Goal: Task Accomplishment & Management: Use online tool/utility

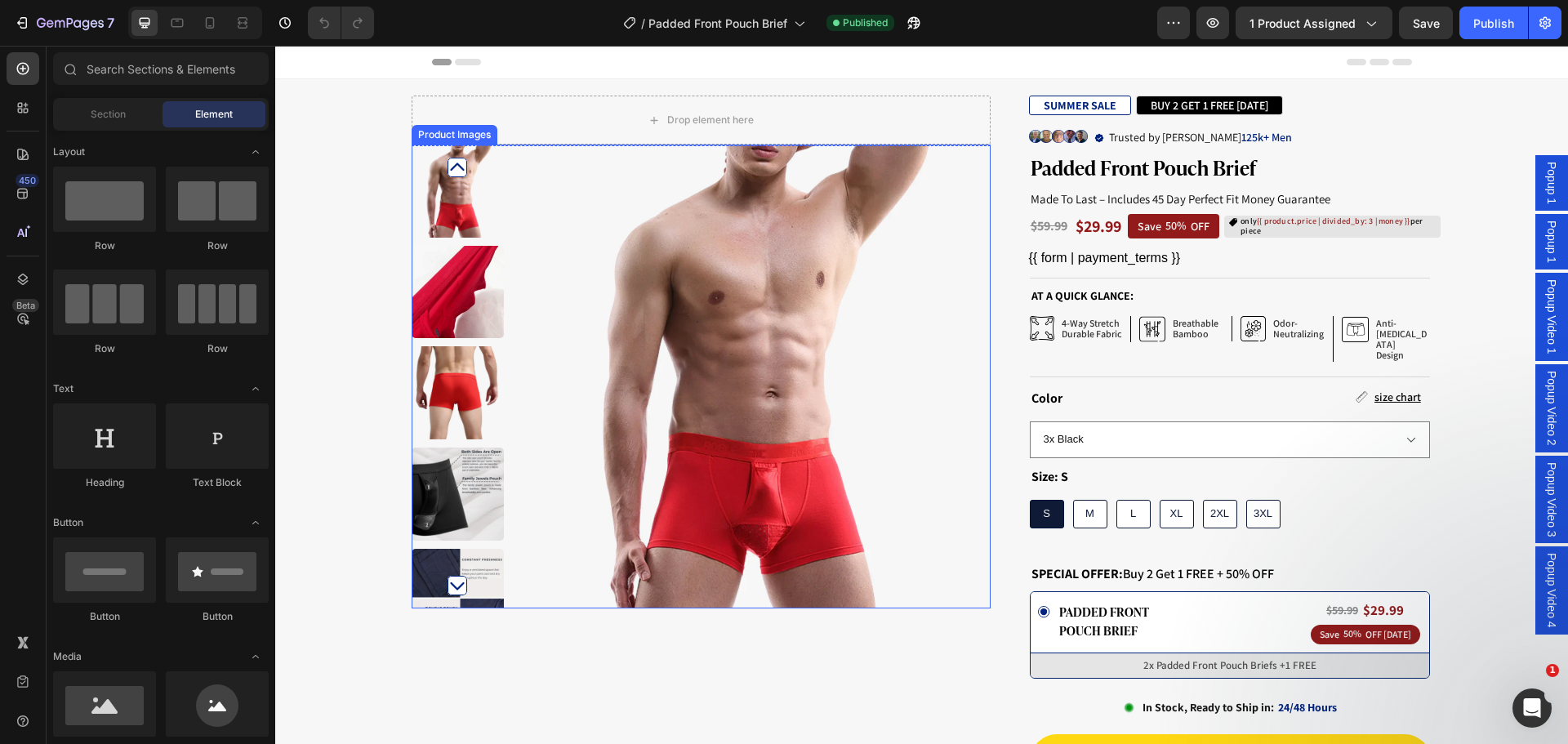
click at [701, 350] on img at bounding box center [758, 376] width 464 height 464
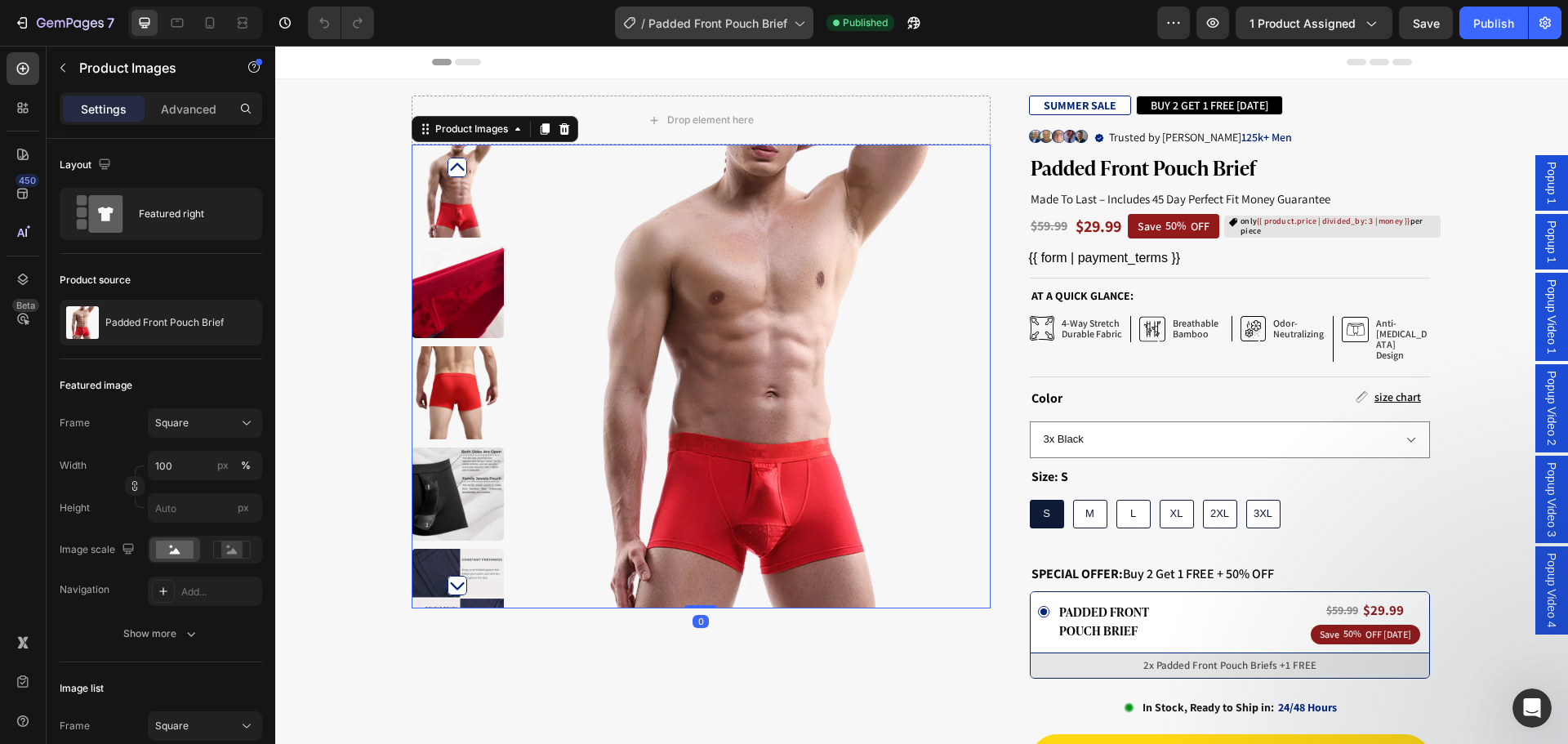
click at [716, 28] on span "Padded Front Pouch Brief" at bounding box center [717, 23] width 139 height 17
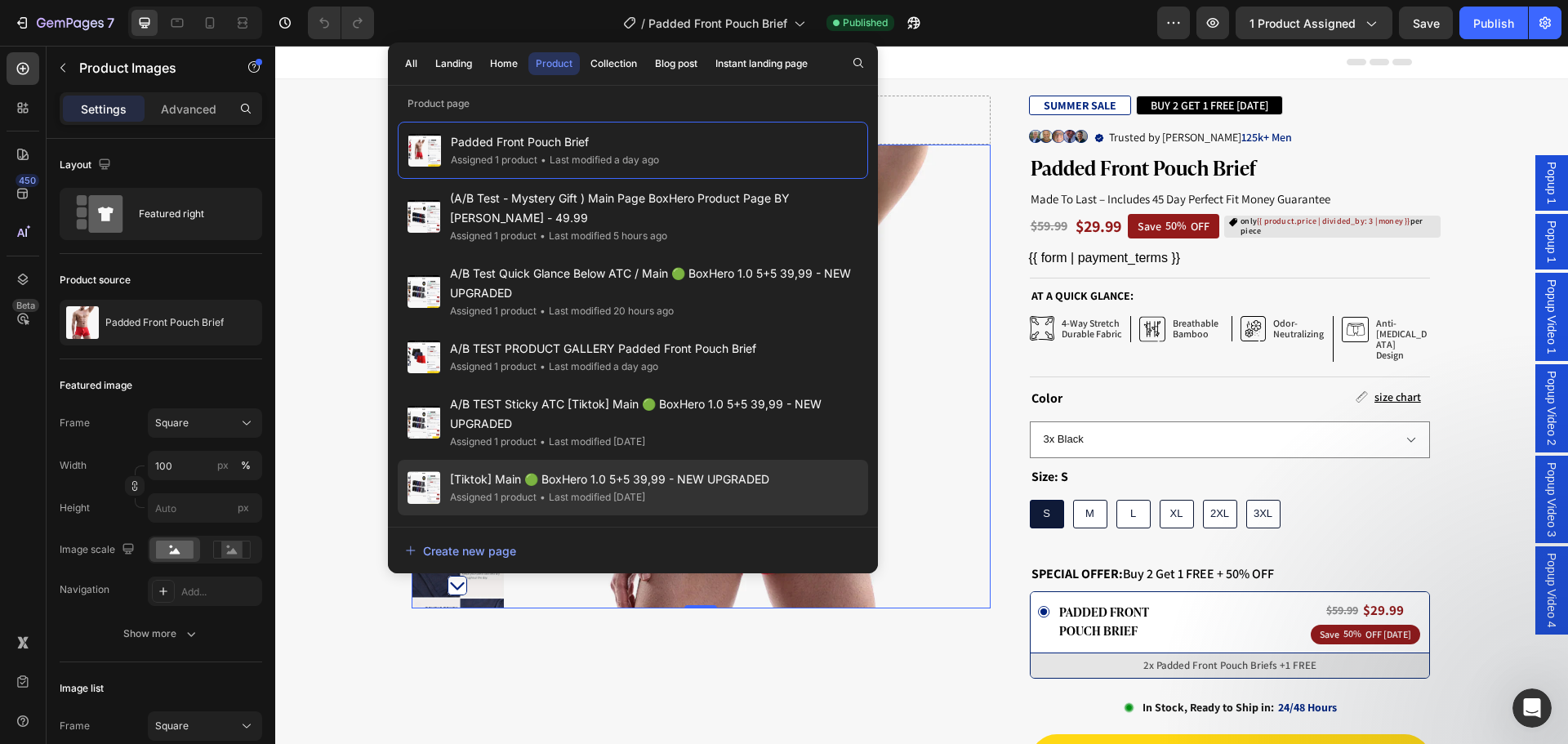
click at [679, 474] on span "[Tiktok] Main 🟢 BoxHero 1.0 5+5 39,99 - NEW UPGRADED" at bounding box center [610, 478] width 319 height 19
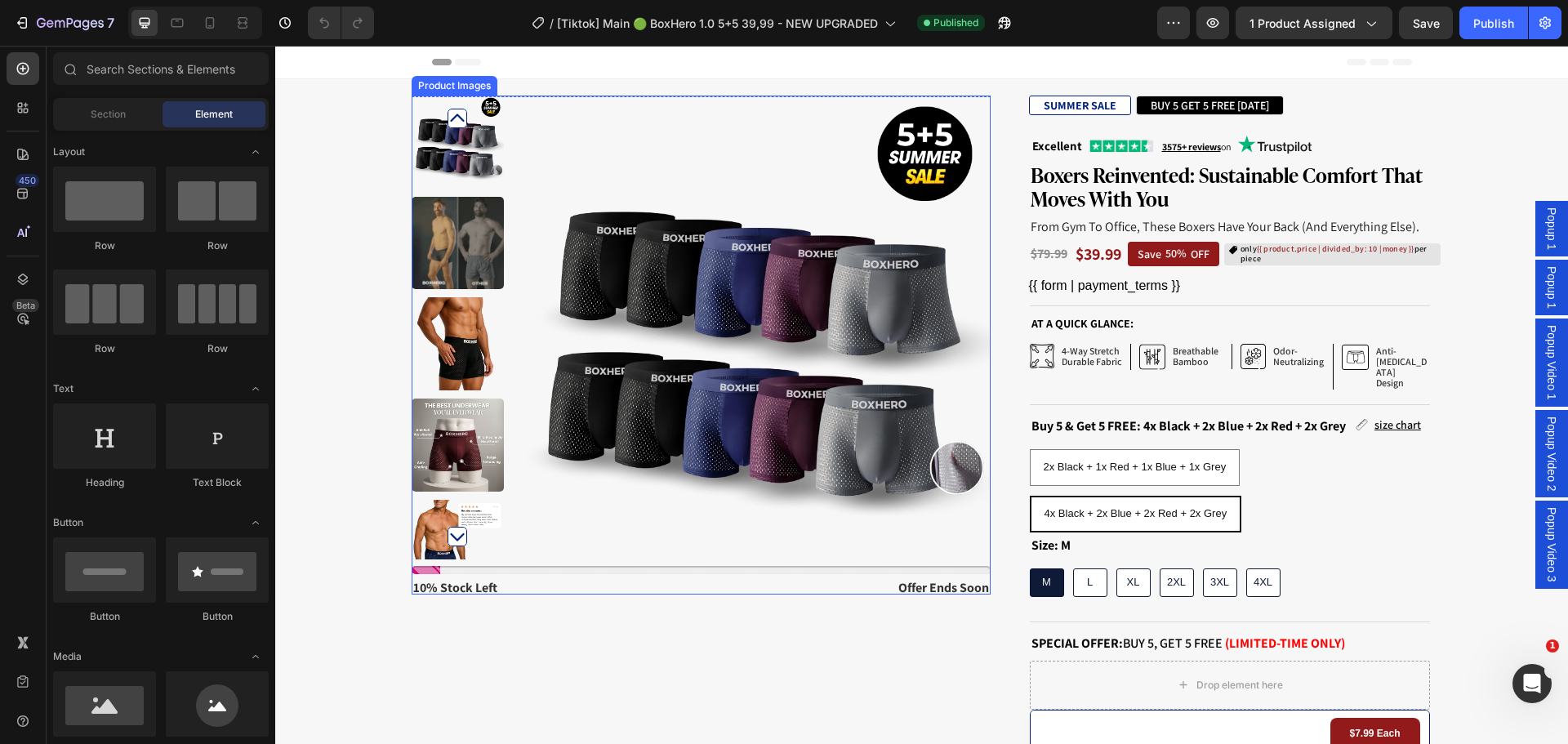
click at [671, 413] on img at bounding box center [758, 328] width 464 height 464
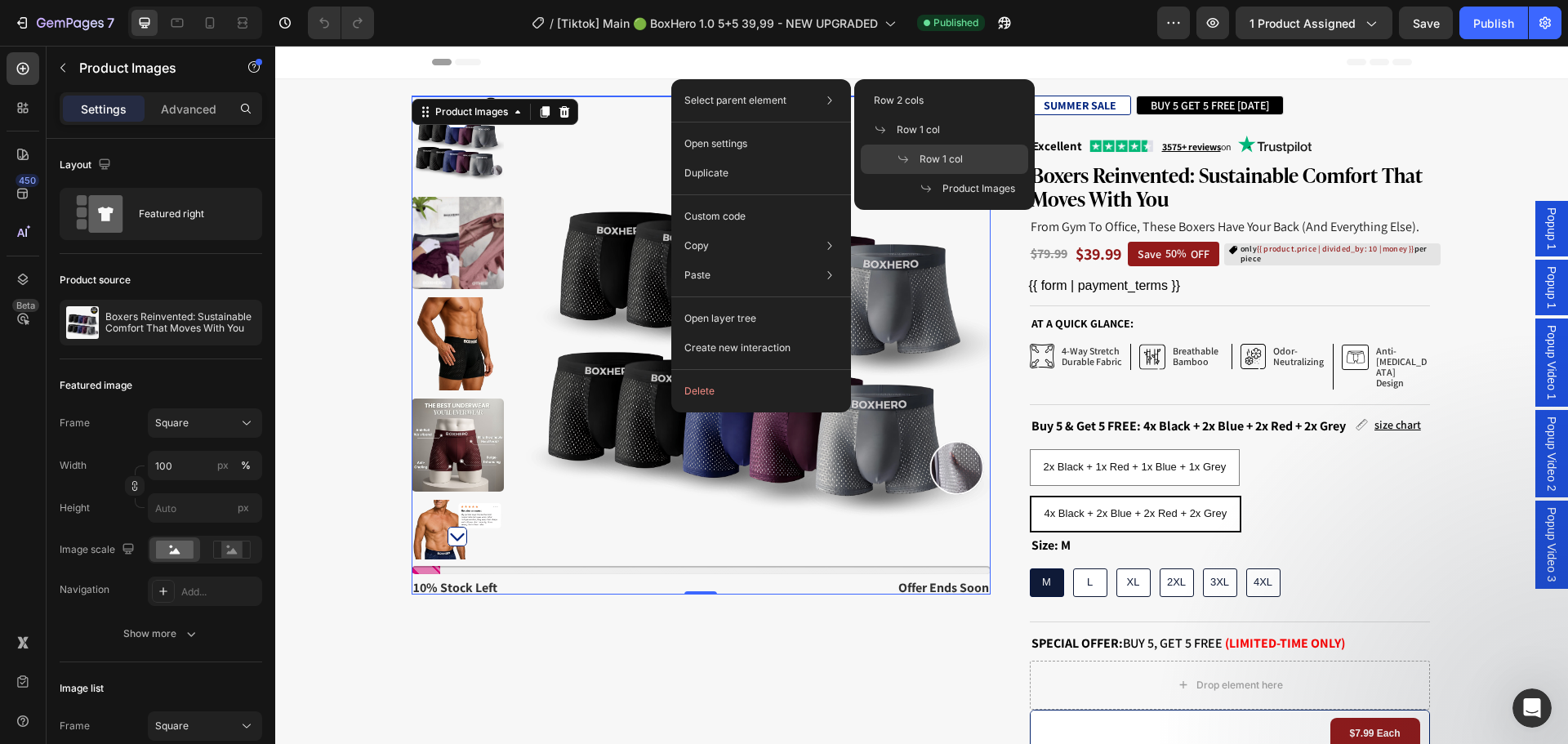
click at [924, 154] on span "Row 1 col" at bounding box center [940, 159] width 43 height 15
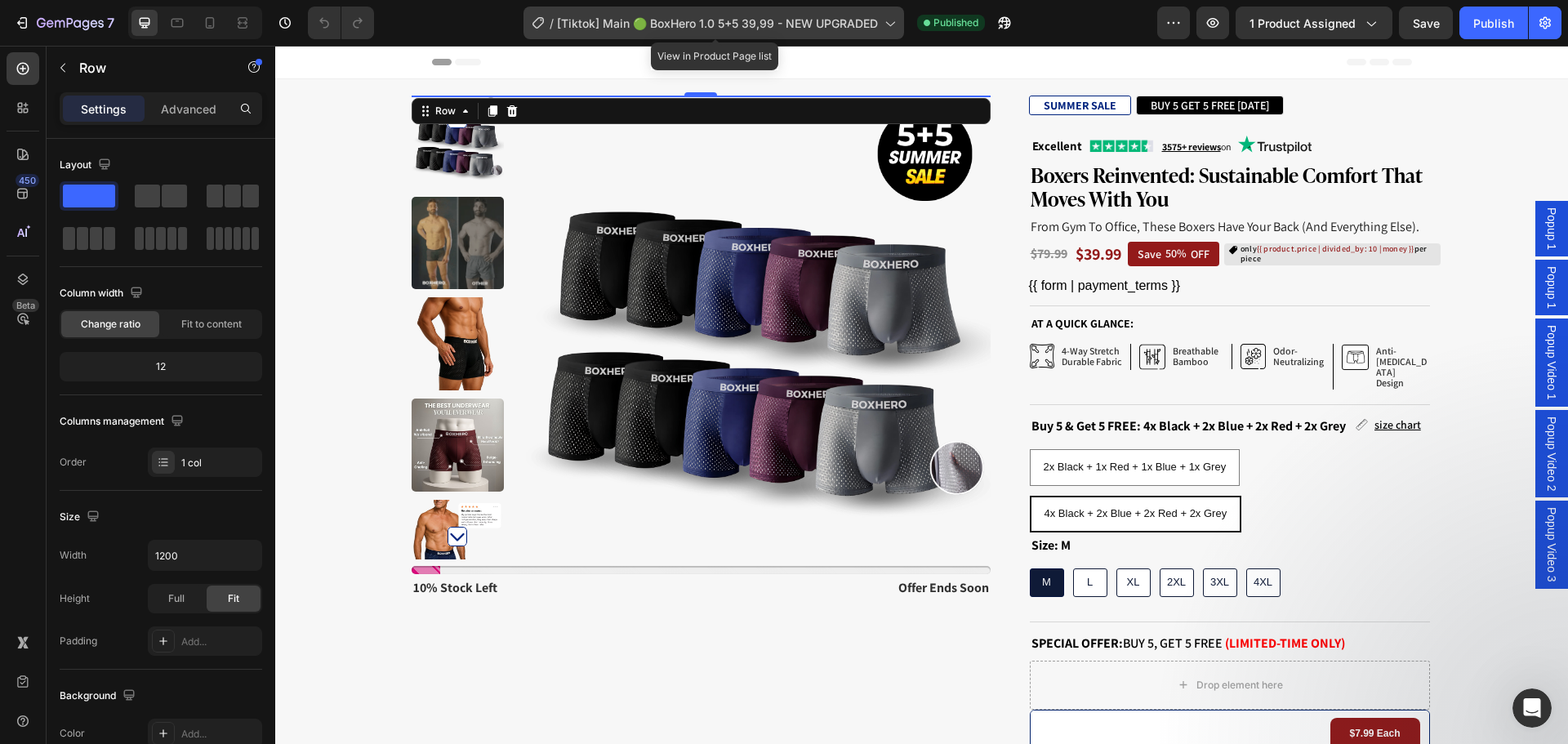
click at [759, 24] on span "[Tiktok] Main 🟢 BoxHero 1.0 5+5 39,99 - NEW UPGRADED" at bounding box center [717, 23] width 321 height 17
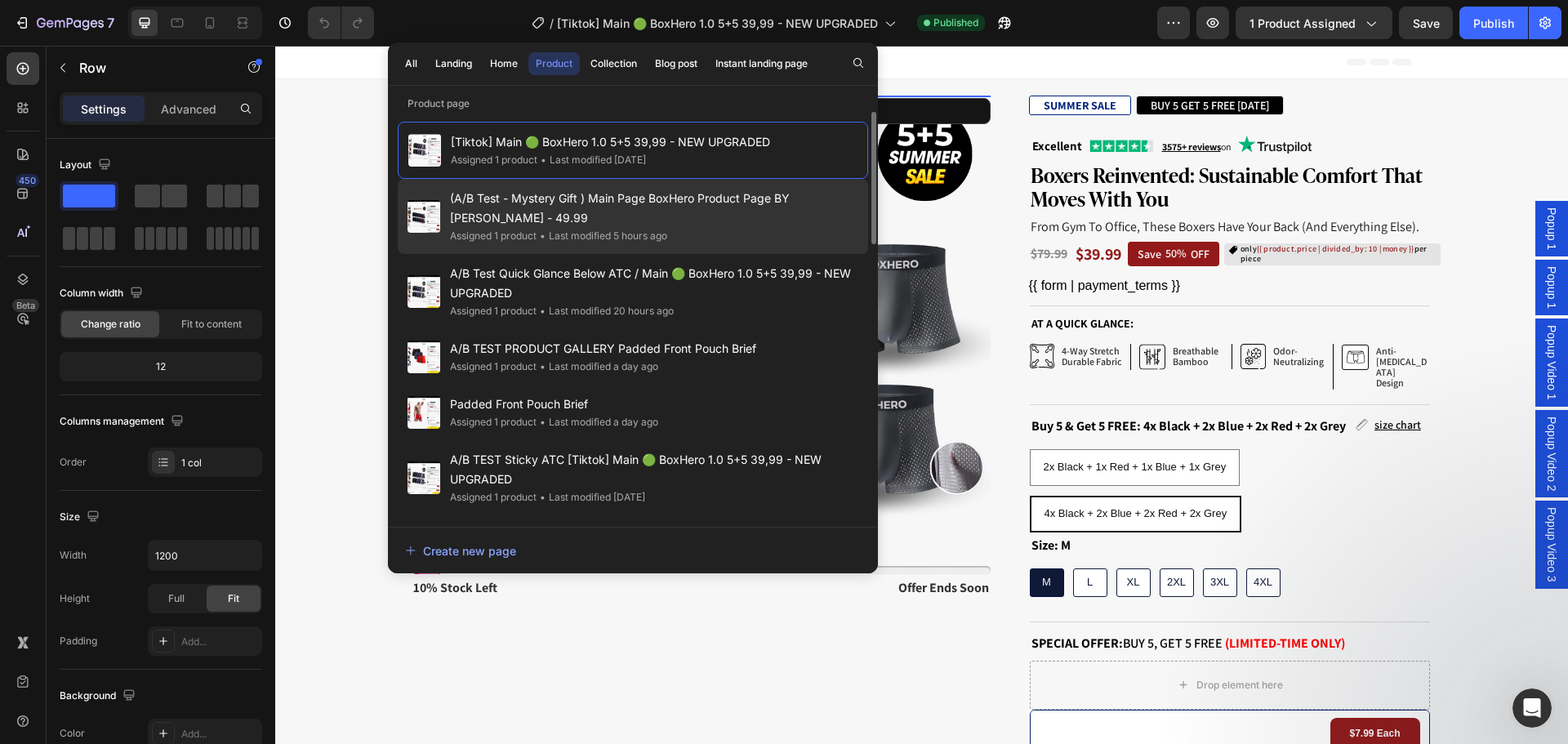
click at [716, 235] on div "Assigned 1 product • Last modified 5 hours ago" at bounding box center [653, 236] width 408 height 16
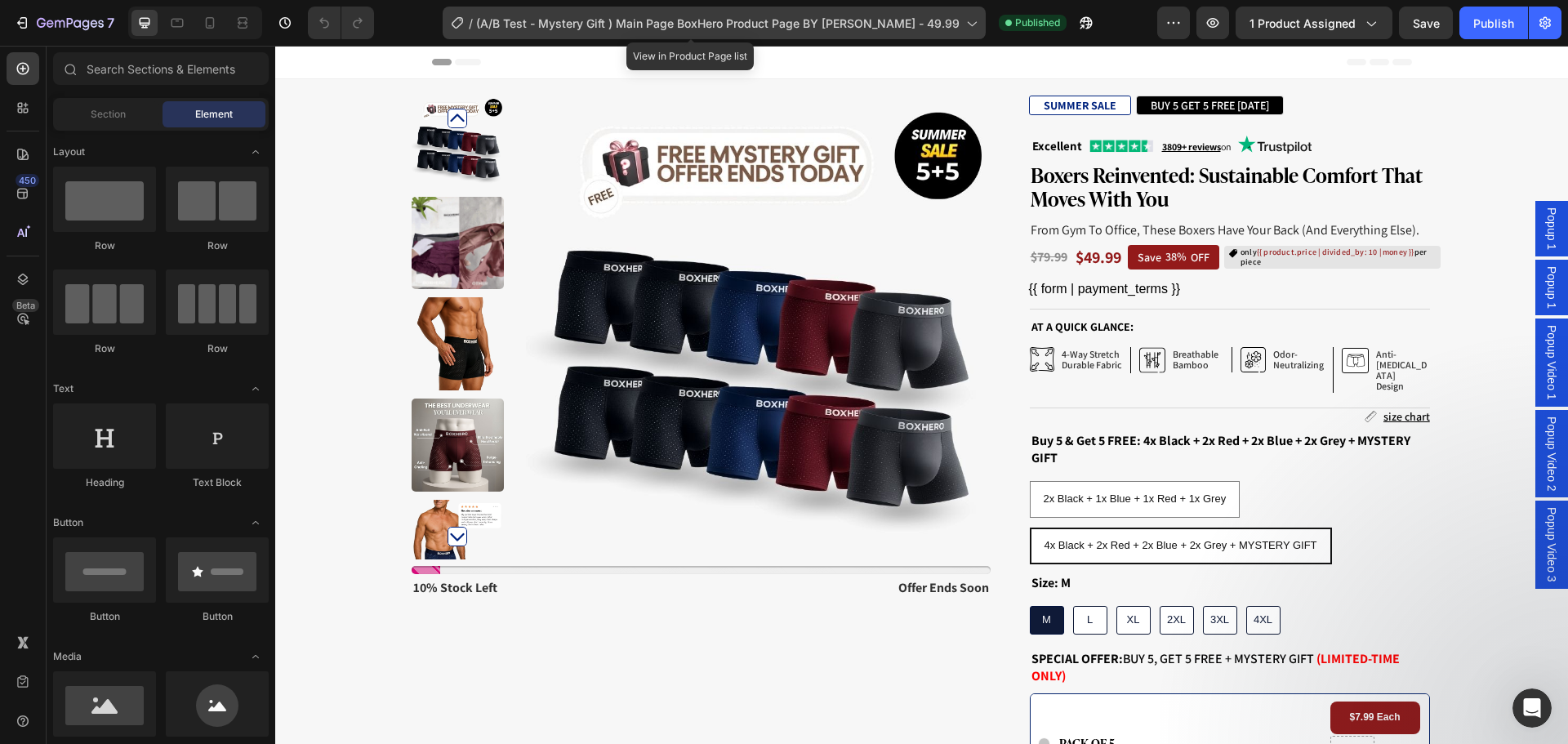
click at [762, 12] on div "/ (A/B Test - Mystery Gift ) Main Page BoxHero Product Page BY MATTEO - 49.99" at bounding box center [714, 23] width 543 height 33
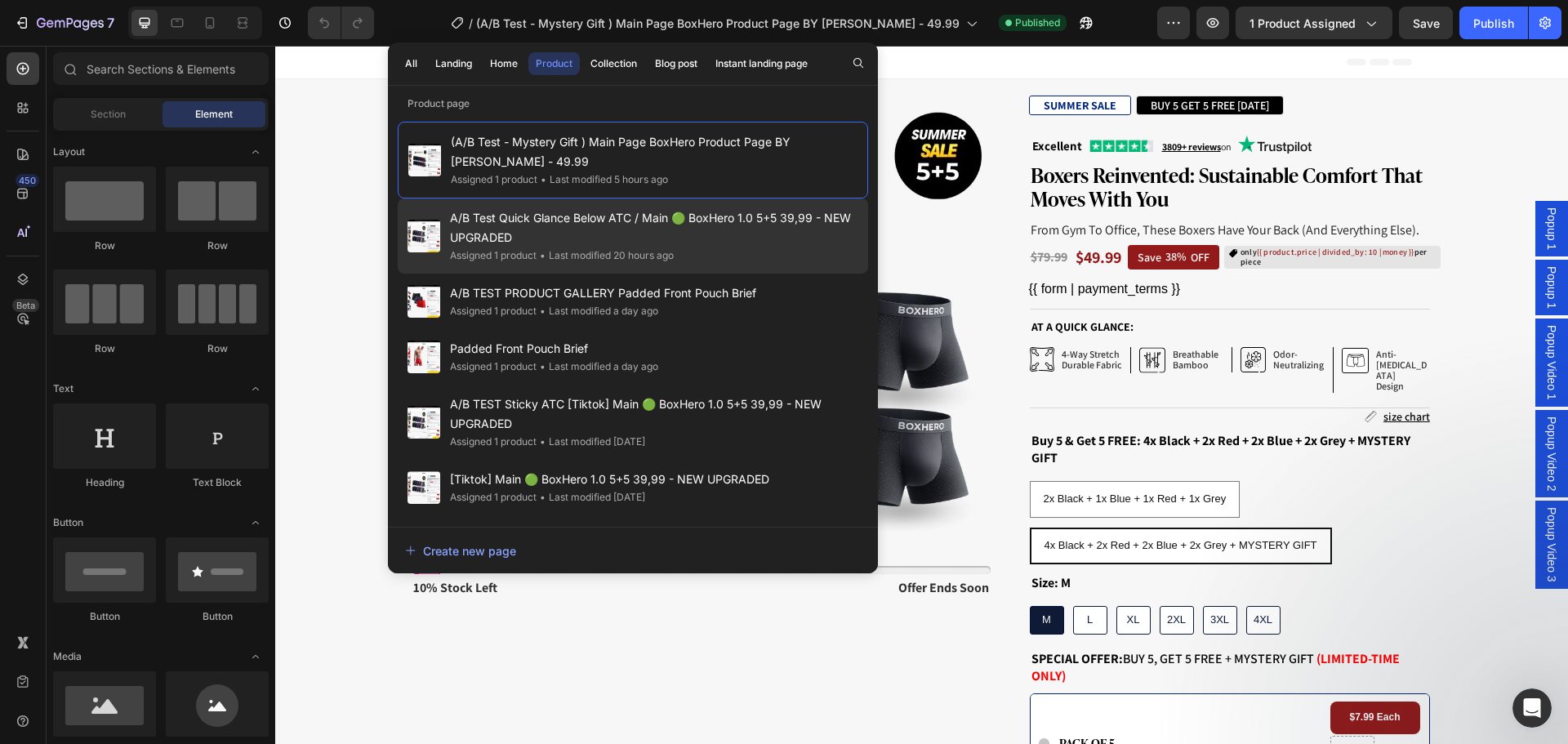
click at [720, 215] on span "A/B Test Quick Glance Below ATC / Main 🟢 BoxHero 1.0 5+5 39,99 - NEW UPGRADED" at bounding box center [653, 227] width 408 height 39
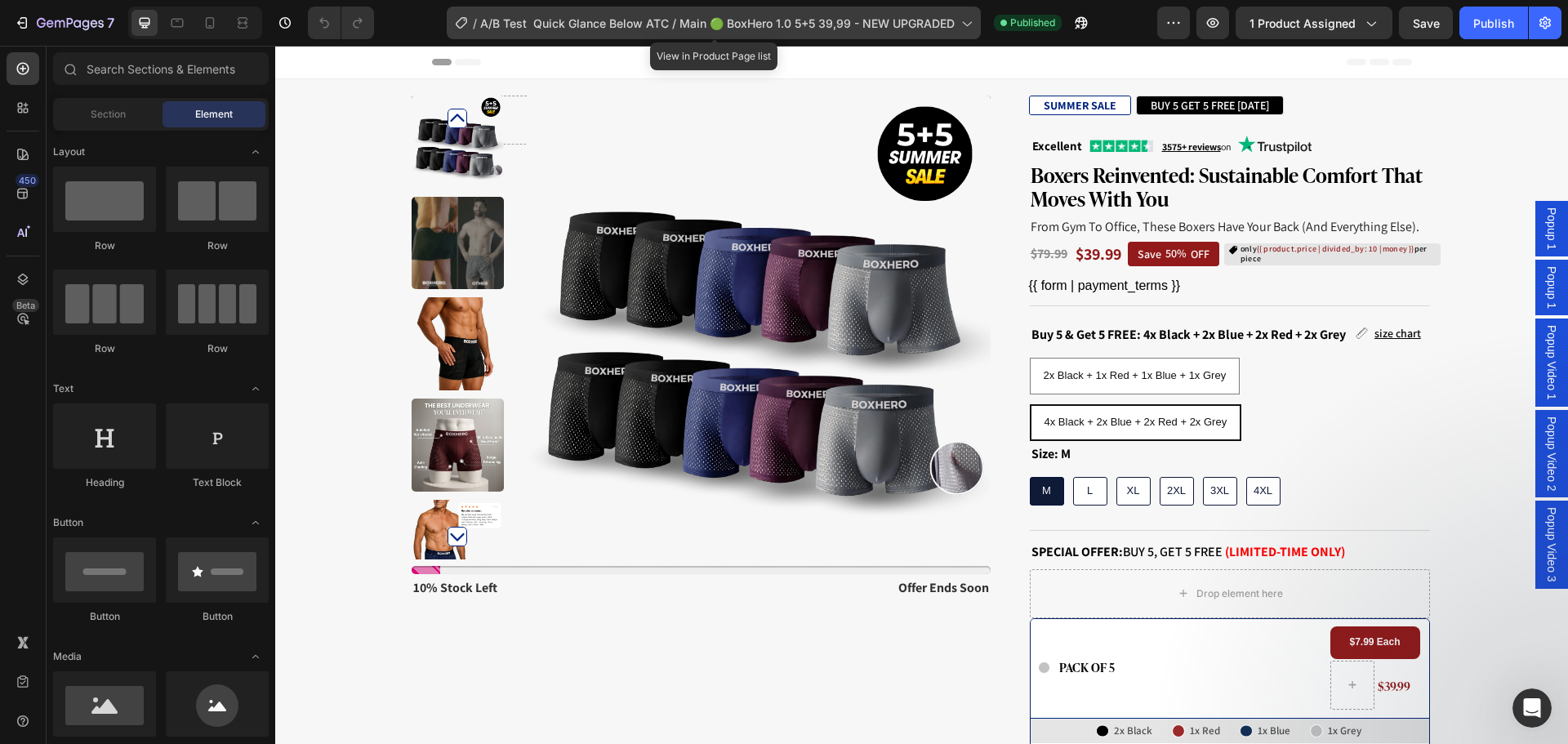
click at [713, 28] on span "A/B Test Quick Glance Below ATC / Main 🟢 BoxHero 1.0 5+5 39,99 - NEW UPGRADED" at bounding box center [717, 23] width 475 height 17
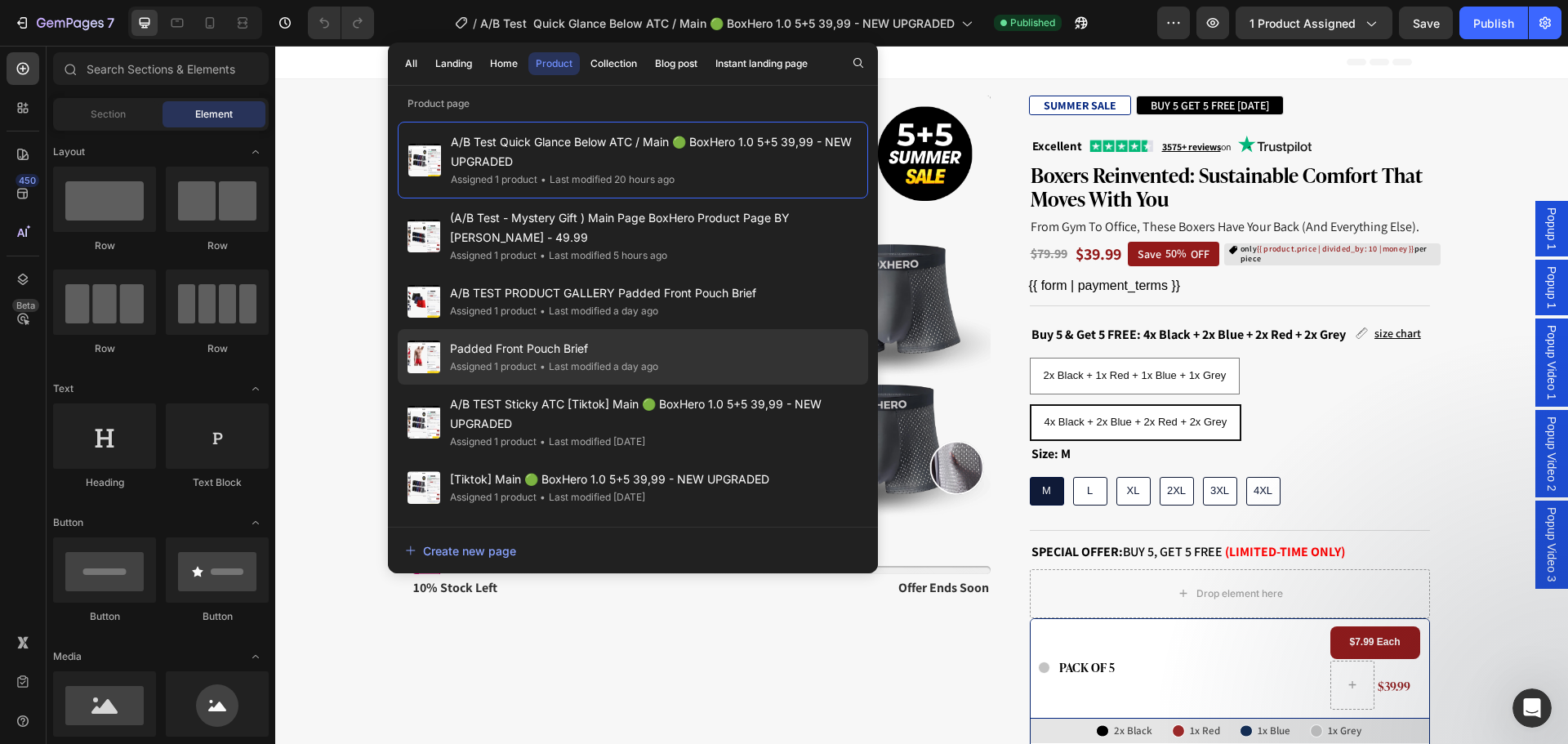
click at [721, 384] on div "Padded Front Pouch Brief Assigned 1 product • Last modified a day ago" at bounding box center [632, 422] width 470 height 75
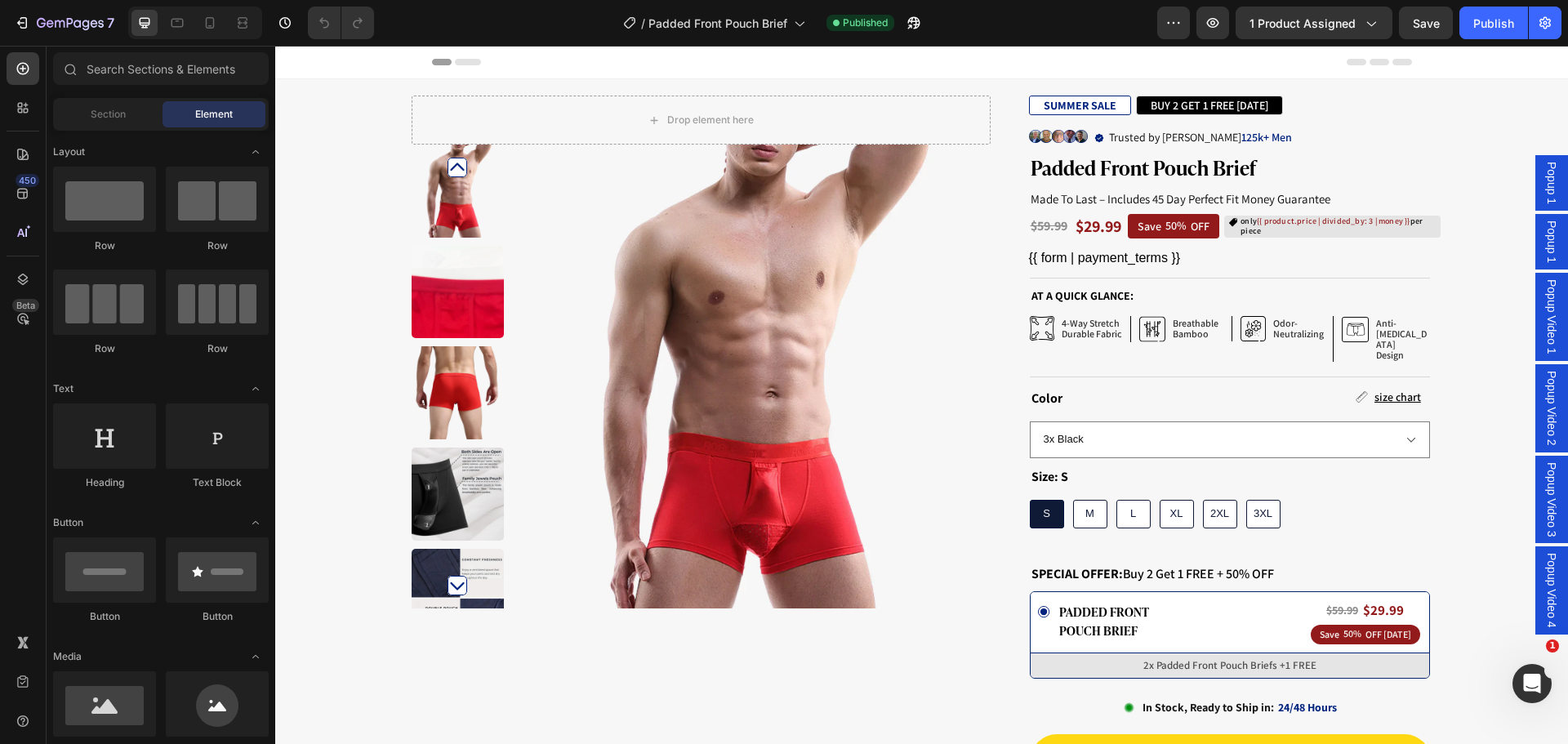
click at [723, 319] on img at bounding box center [758, 376] width 464 height 464
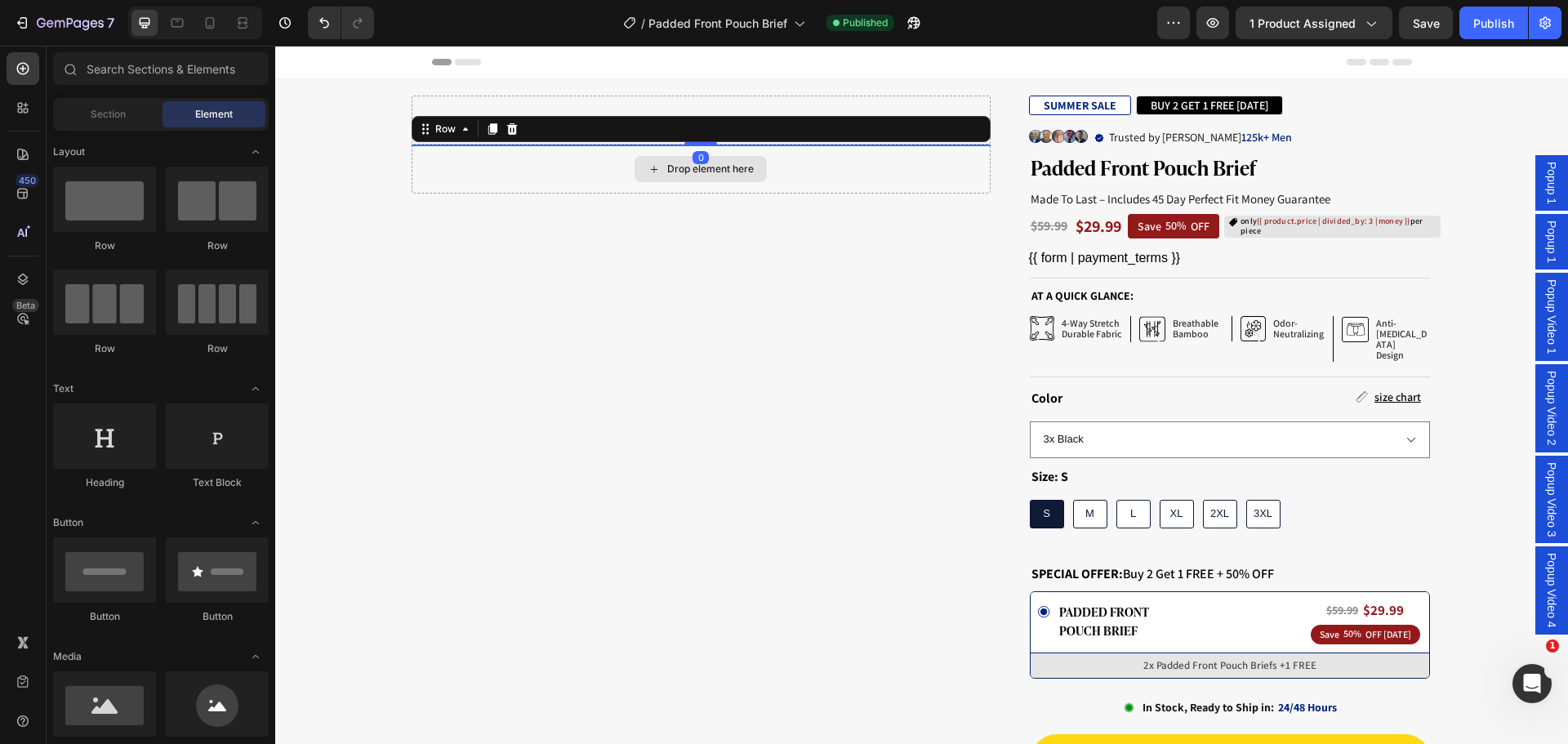
click at [579, 166] on div "Drop element here" at bounding box center [701, 169] width 579 height 49
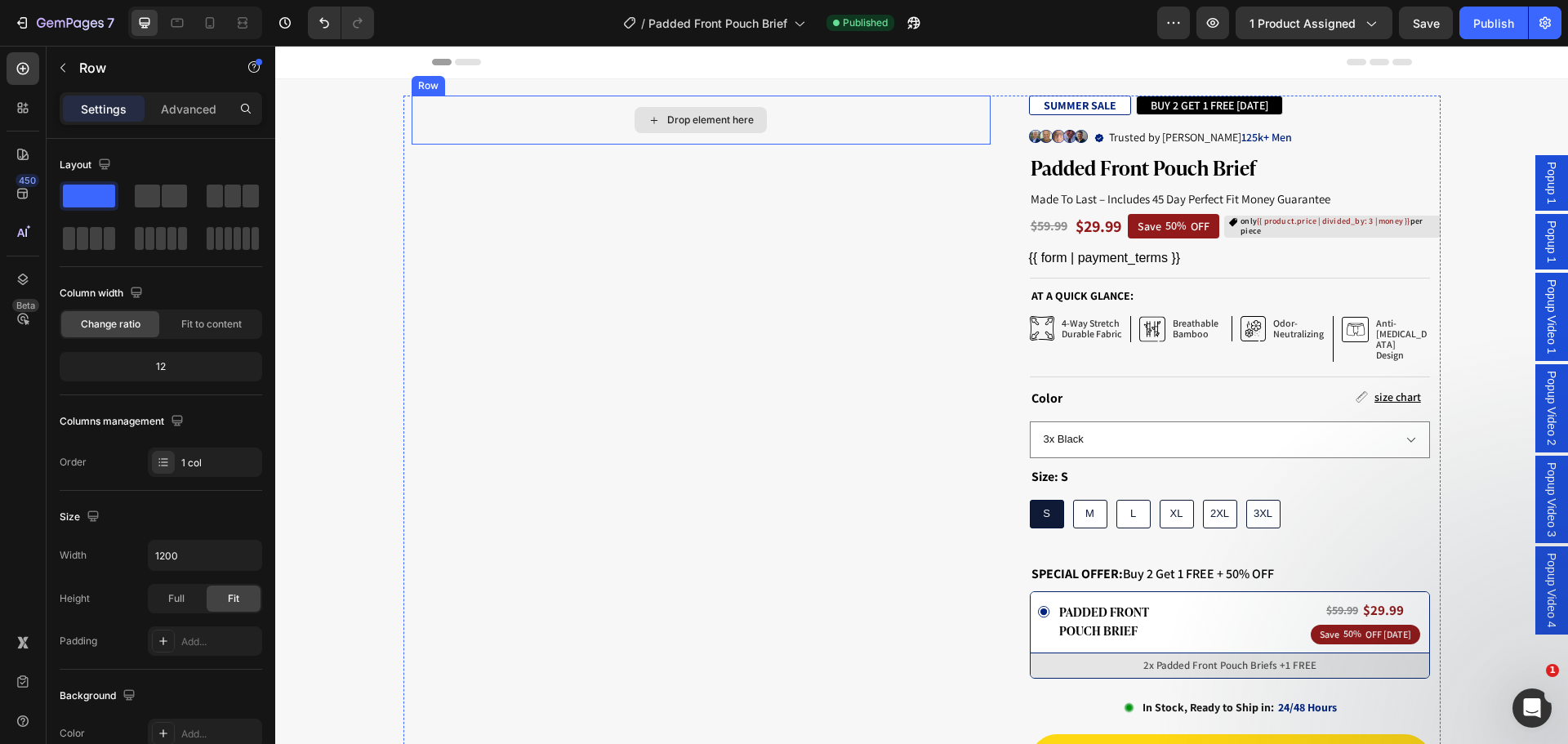
click at [586, 130] on div "Drop element here" at bounding box center [701, 121] width 579 height 49
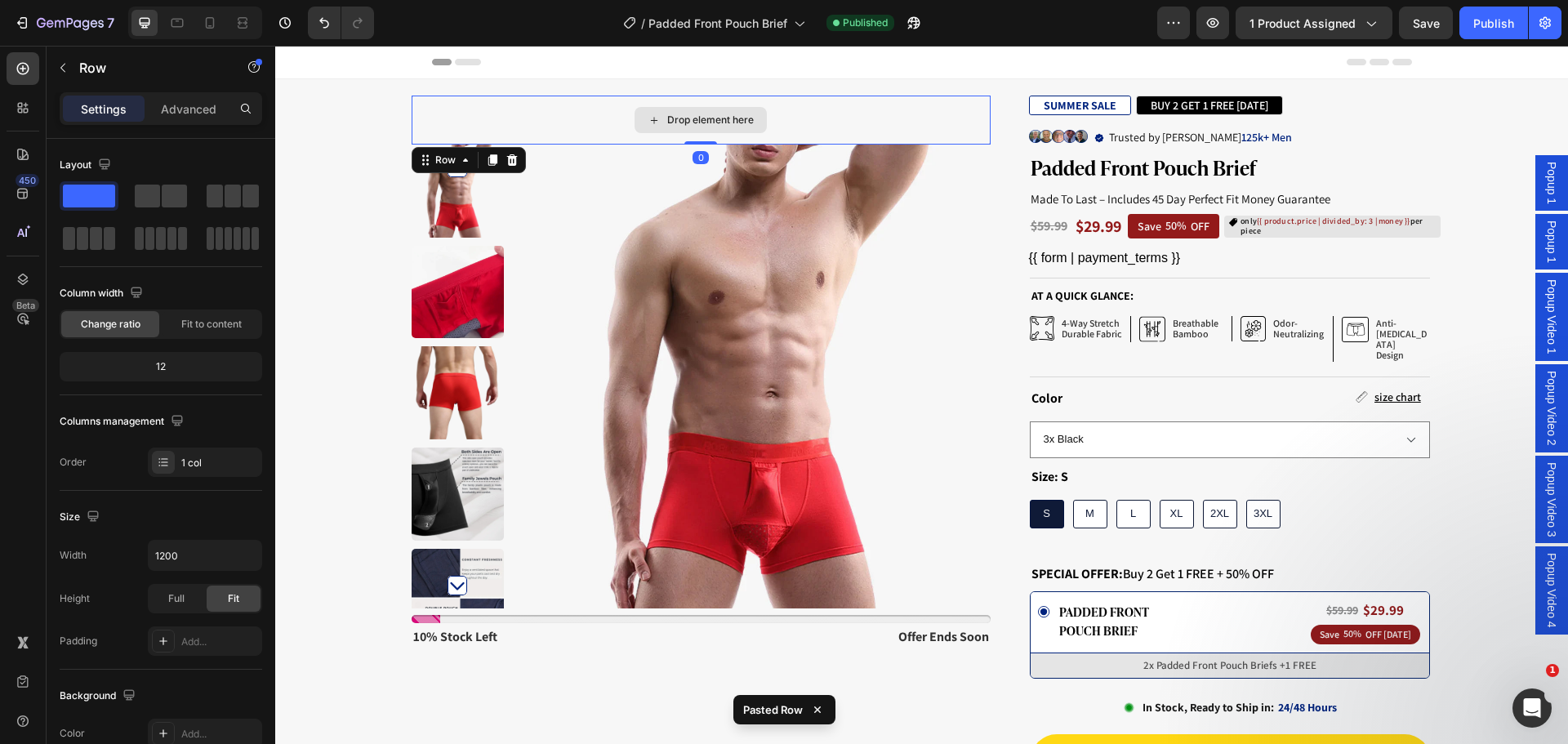
click at [555, 113] on div "Drop element here" at bounding box center [701, 121] width 579 height 49
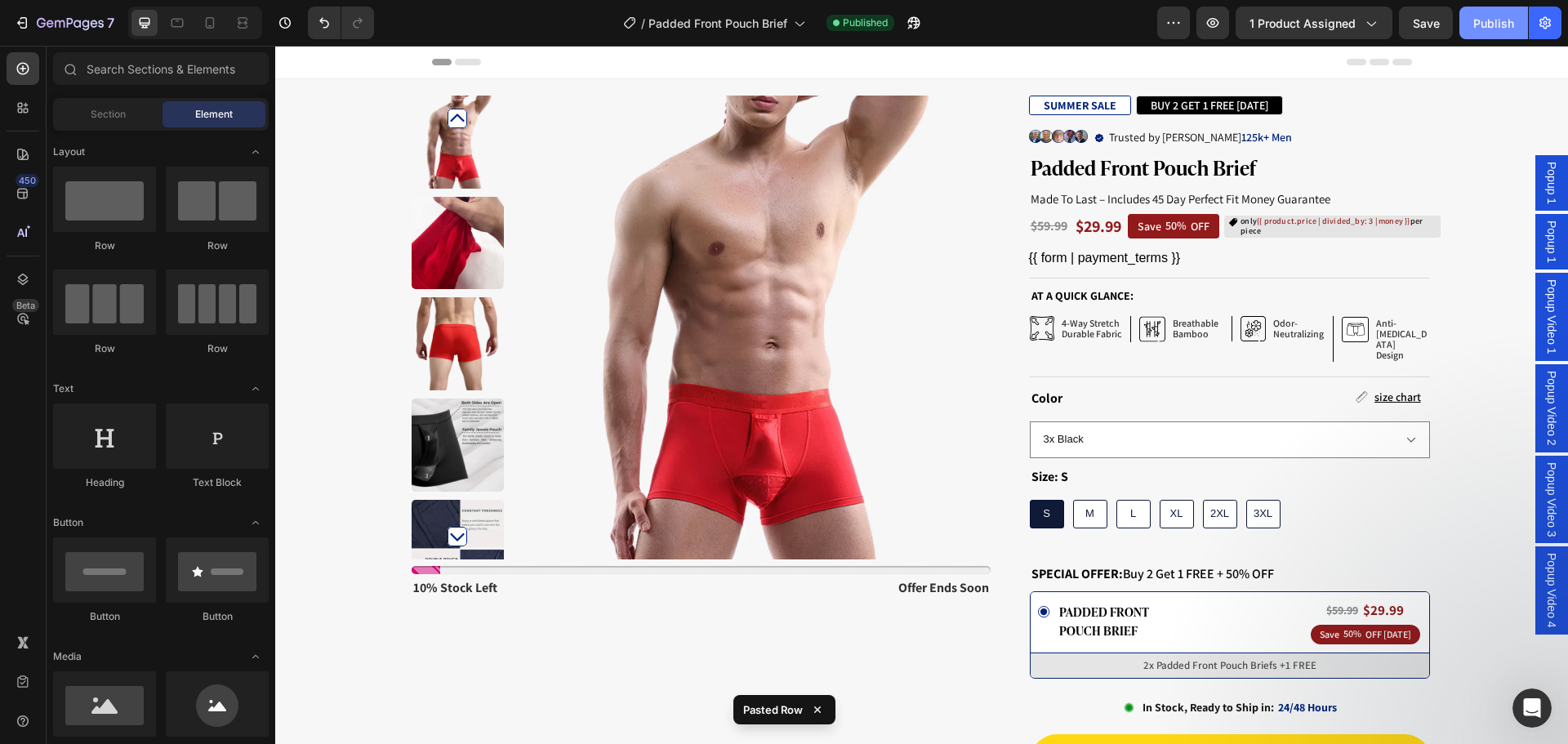
click at [1493, 27] on div "Publish" at bounding box center [1493, 23] width 41 height 17
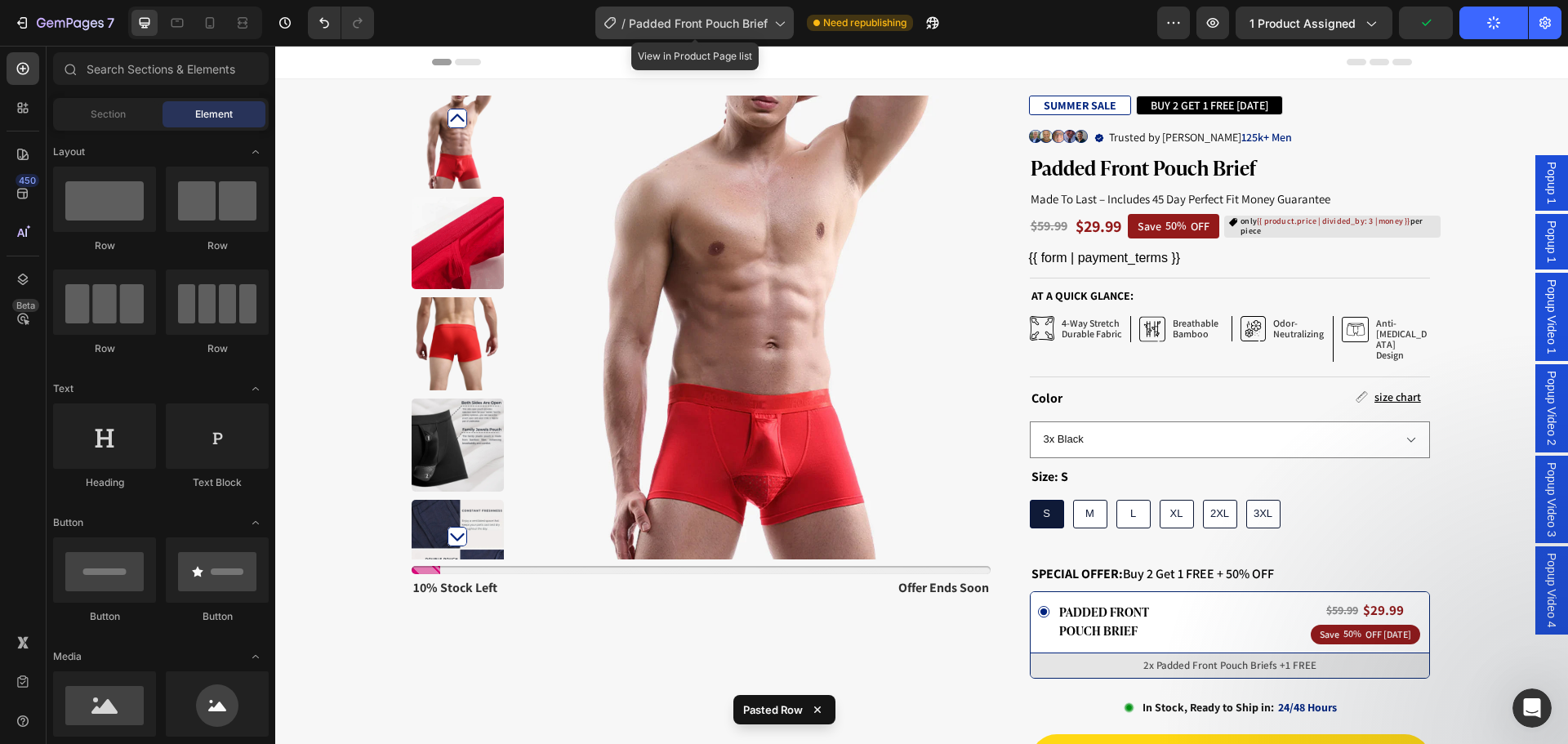
click at [758, 20] on span "Padded Front Pouch Brief" at bounding box center [698, 23] width 139 height 17
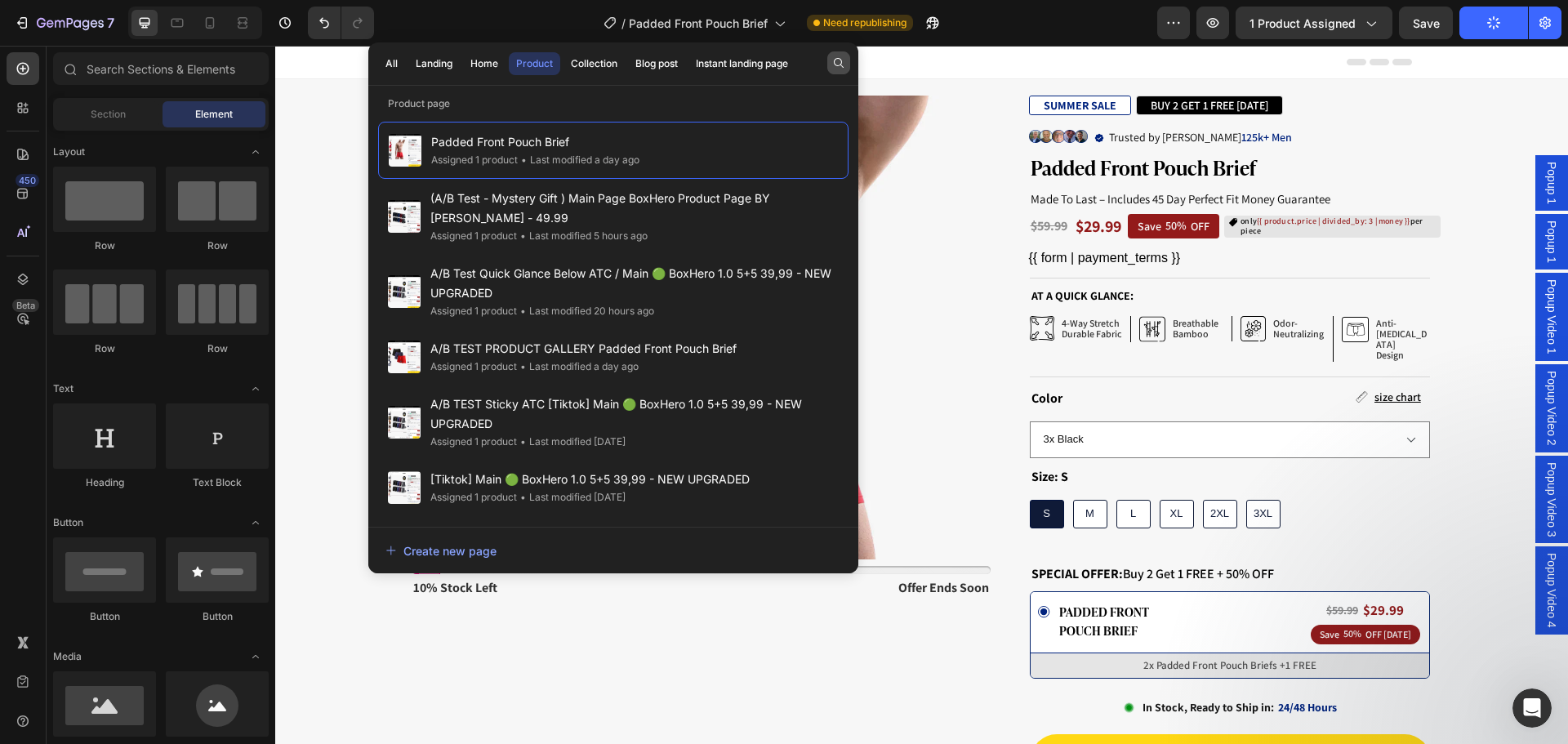
click at [839, 66] on icon "button" at bounding box center [839, 63] width 13 height 13
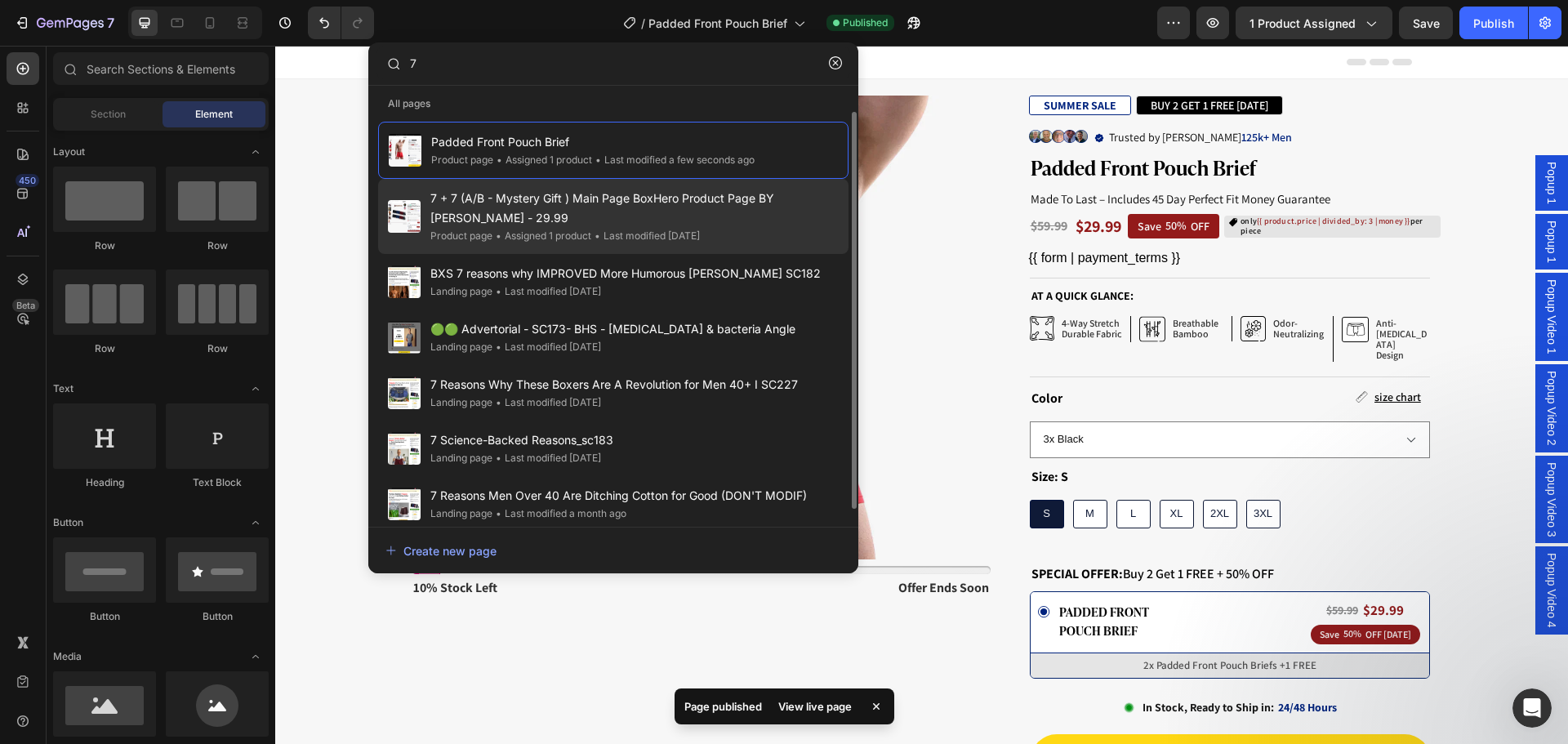
type input "7"
click at [698, 205] on span "7 + 7 (A/B - Mystery Gift ) Main Page BoxHero Product Page BY [PERSON_NAME] - 2…" at bounding box center [633, 208] width 408 height 39
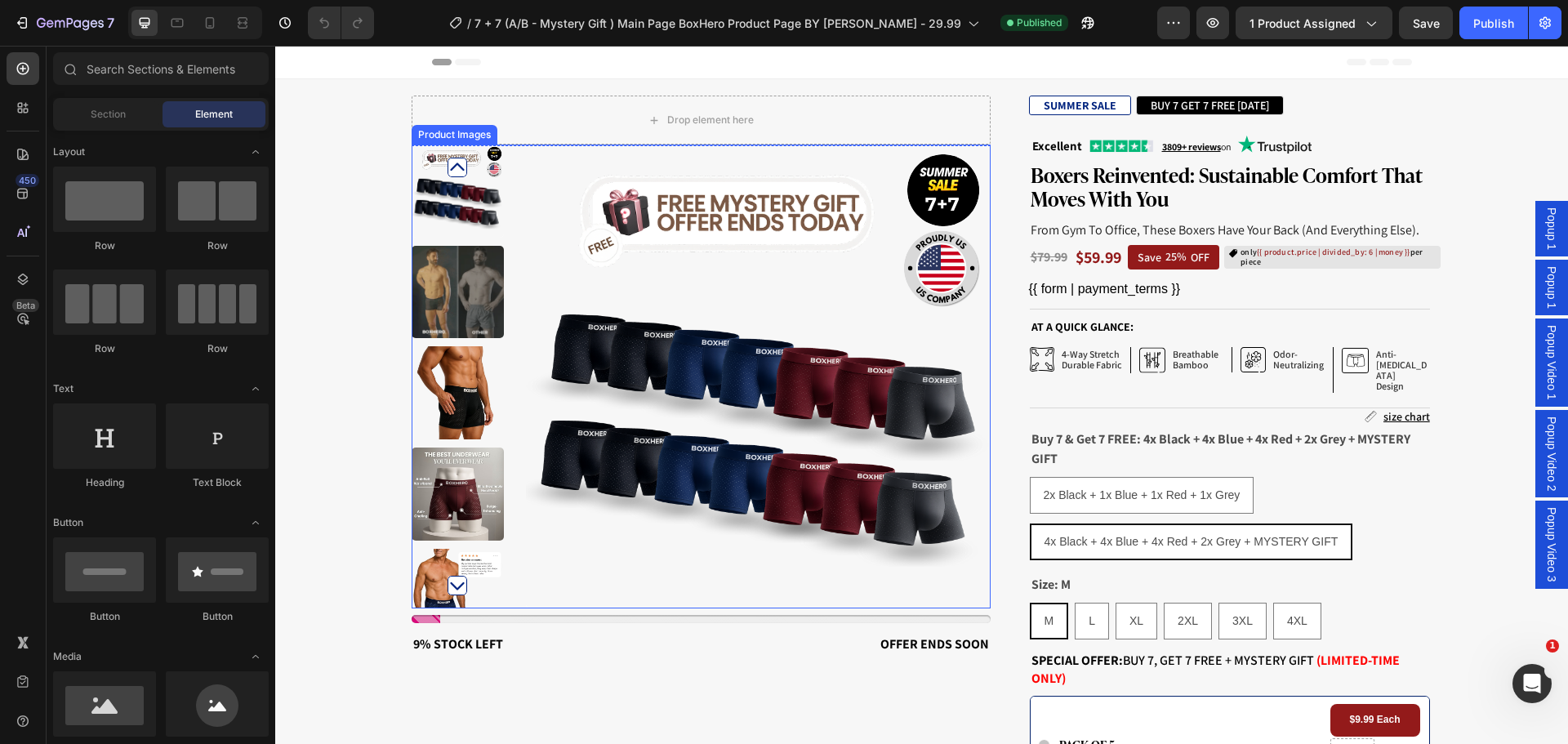
click at [654, 368] on img at bounding box center [758, 376] width 464 height 464
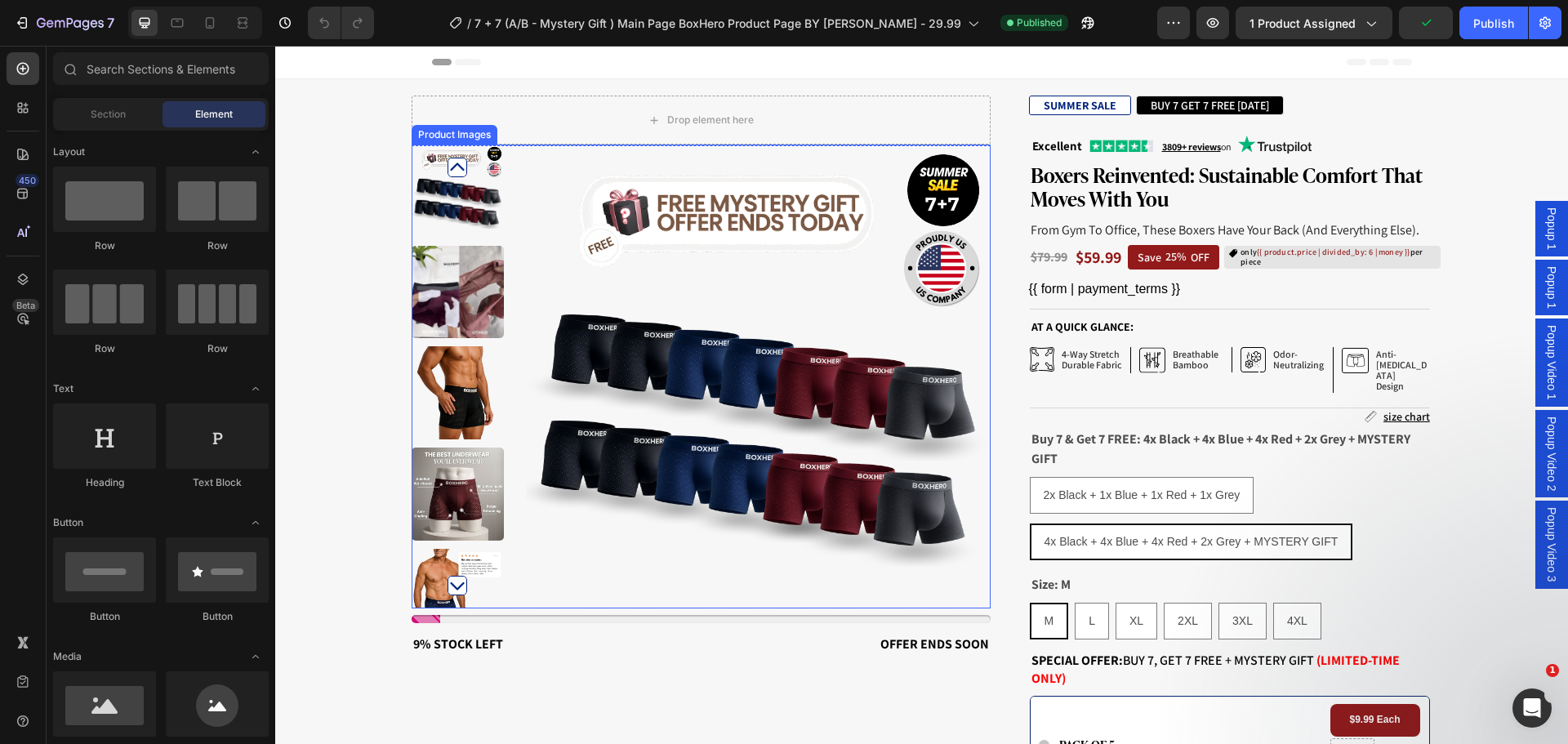
click at [634, 293] on img at bounding box center [758, 376] width 464 height 464
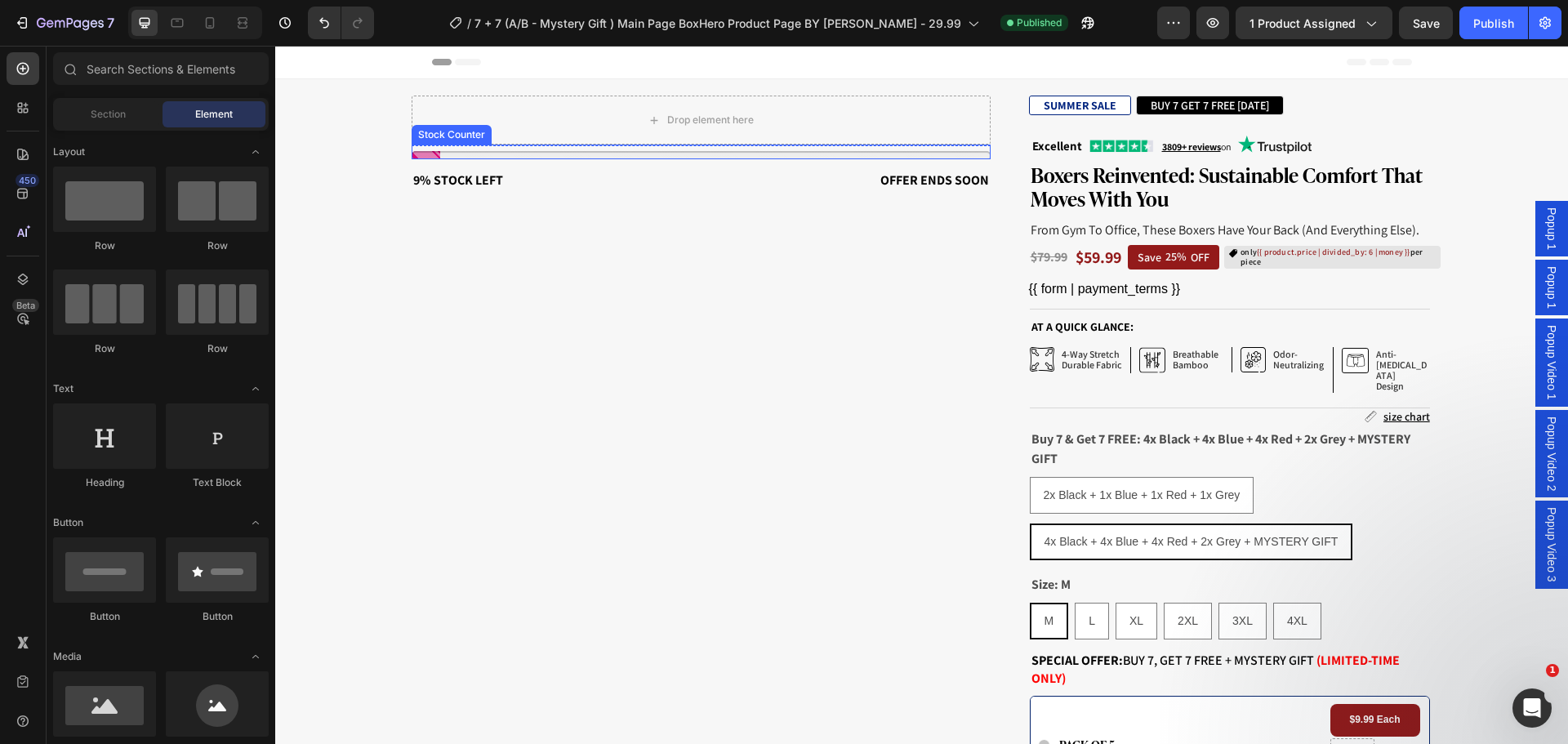
click at [678, 154] on div at bounding box center [701, 154] width 579 height 8
click at [691, 160] on div "9% Stock Left" at bounding box center [555, 165] width 287 height 21
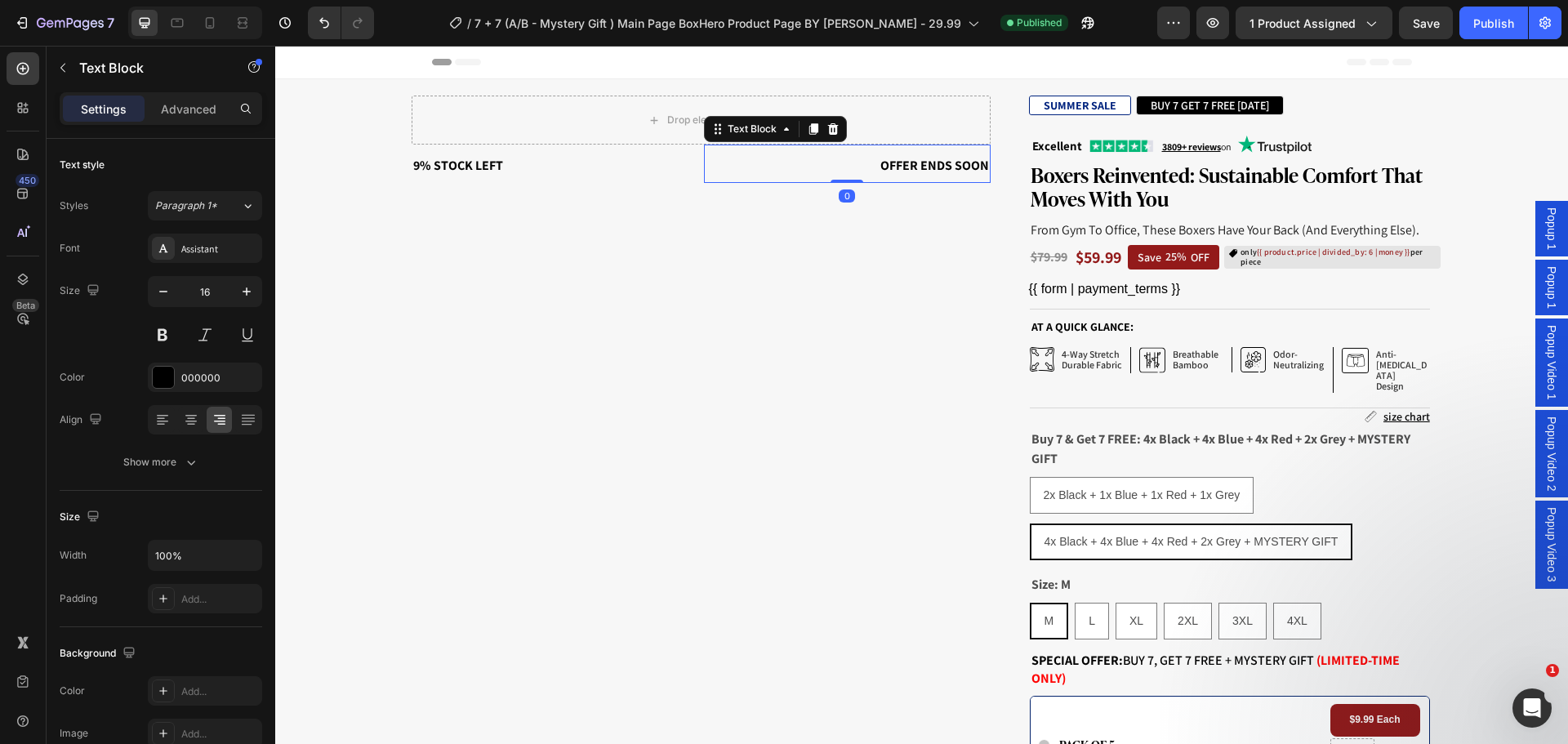
click at [704, 162] on div "Offer ends soon" at bounding box center [847, 165] width 287 height 21
click at [695, 162] on div "9% Stock Left Text Block Offer ends soon Text Block 0 Row" at bounding box center [701, 163] width 579 height 38
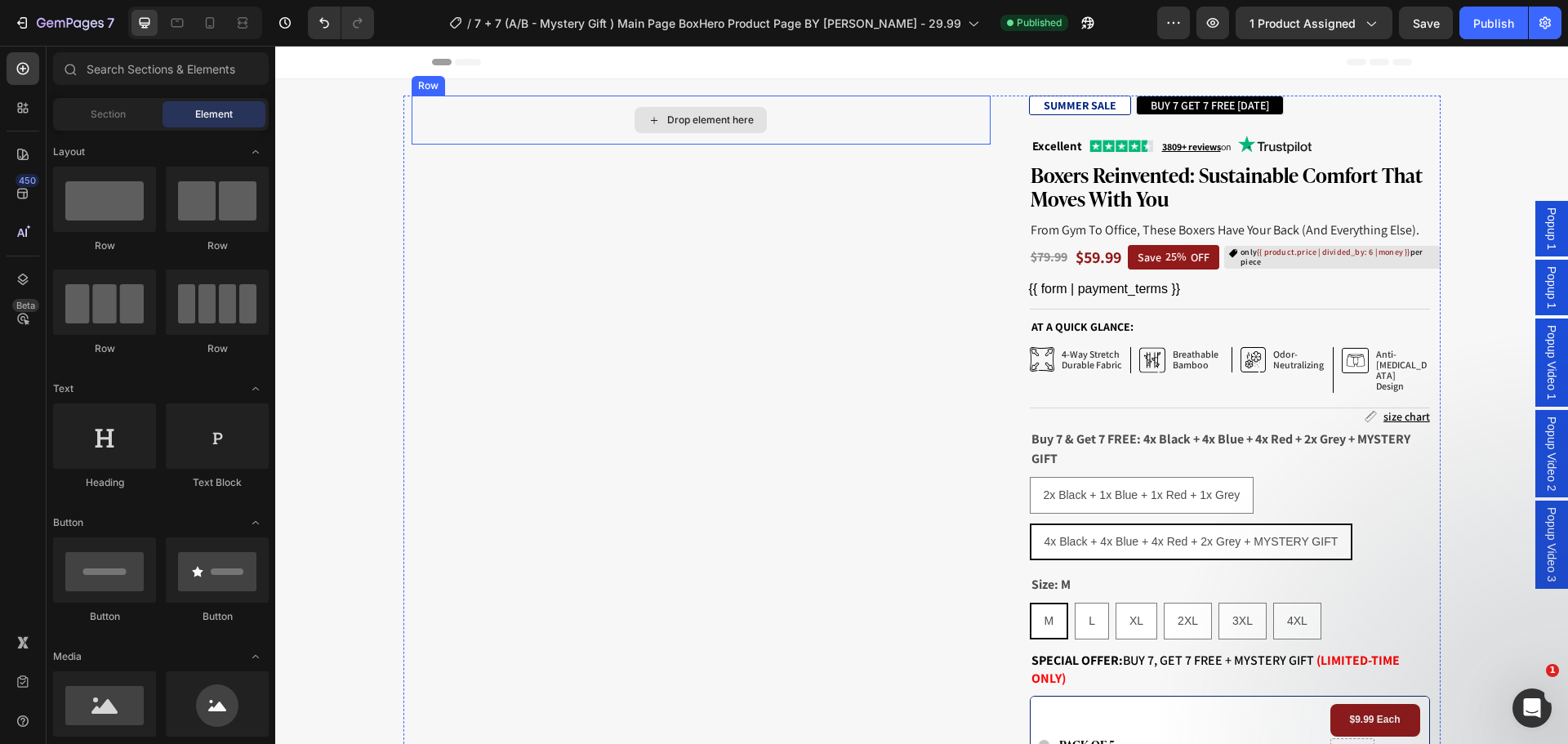
click at [584, 128] on div "Drop element here" at bounding box center [701, 121] width 579 height 49
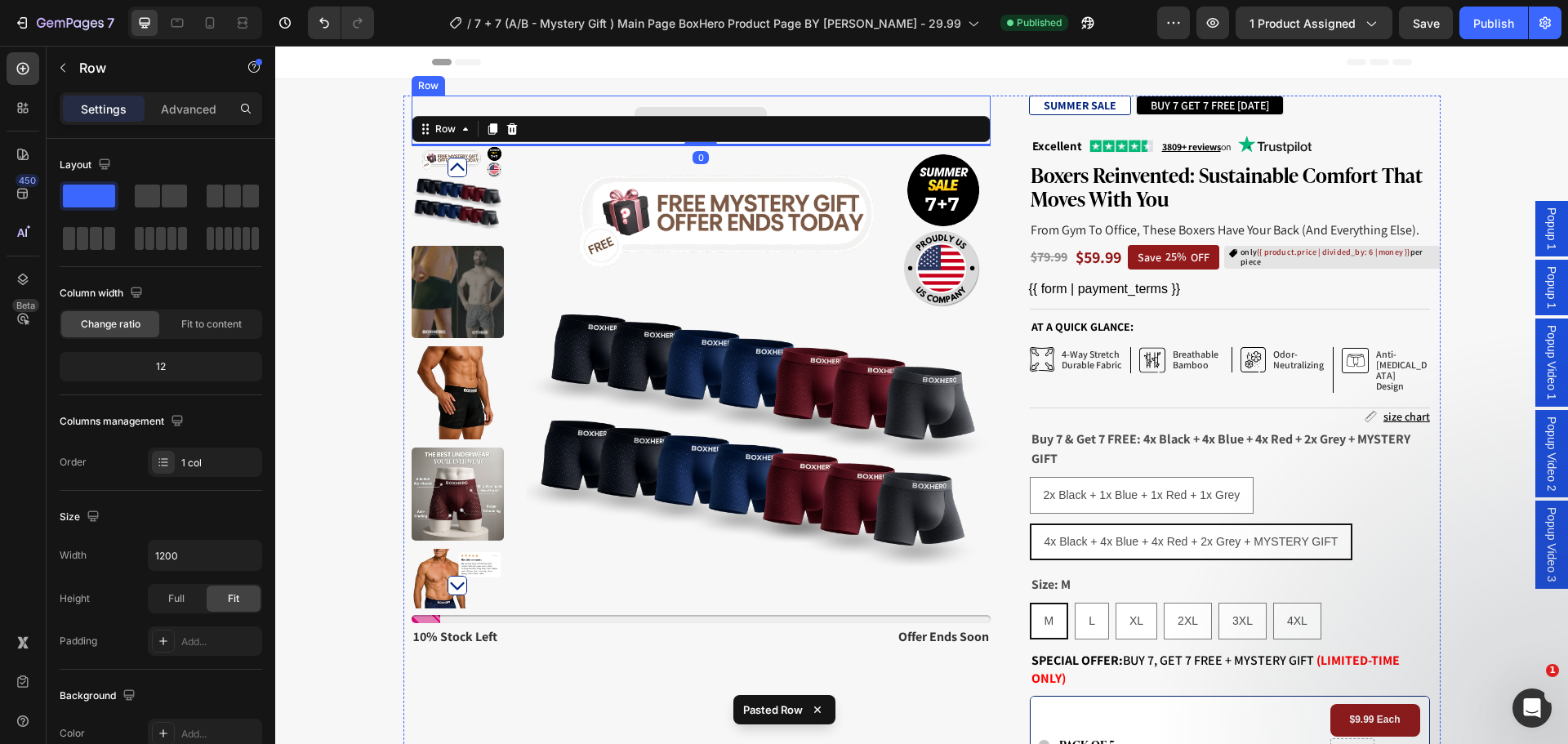
click at [521, 103] on div "Drop element here" at bounding box center [701, 121] width 579 height 49
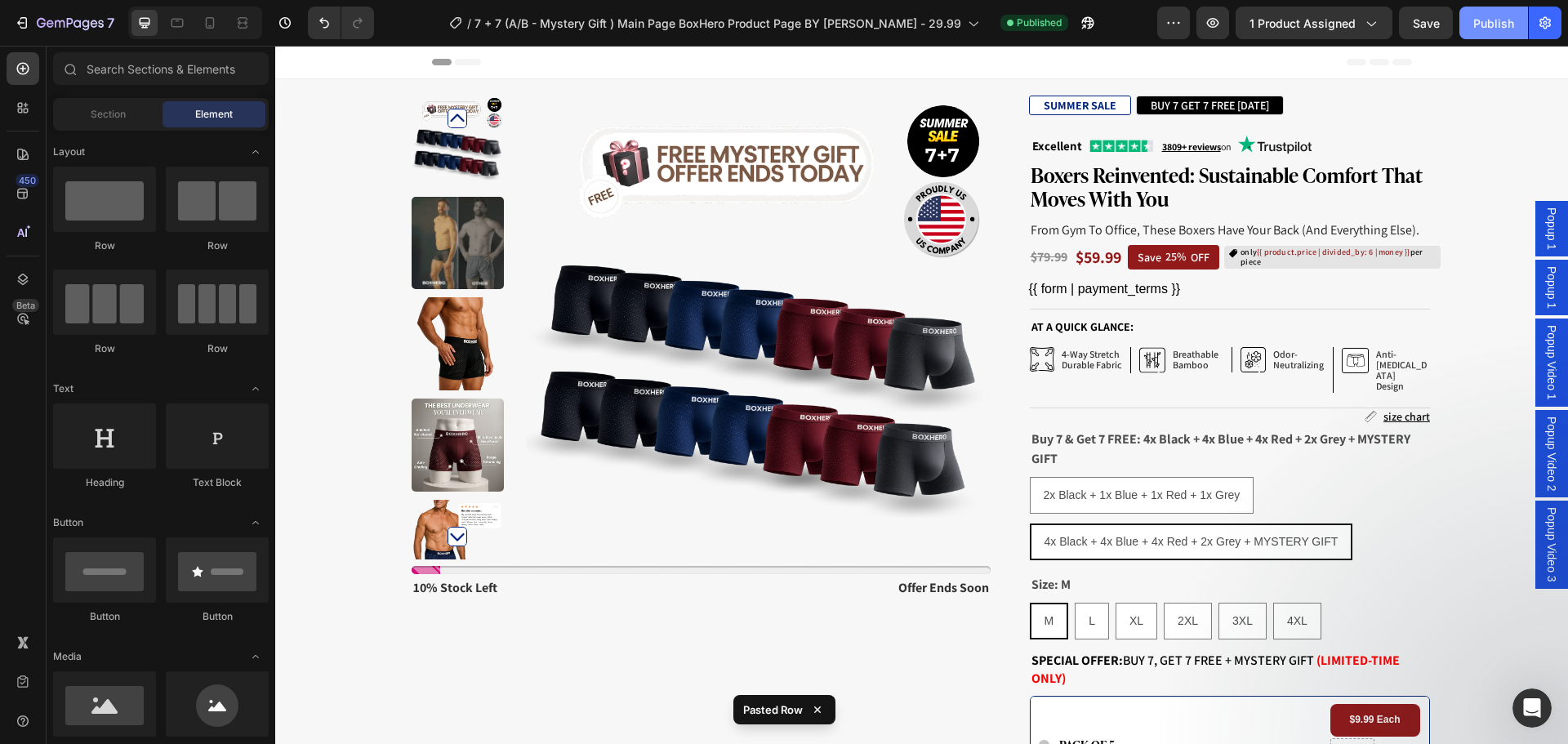
click at [1492, 24] on div "Publish" at bounding box center [1493, 23] width 41 height 17
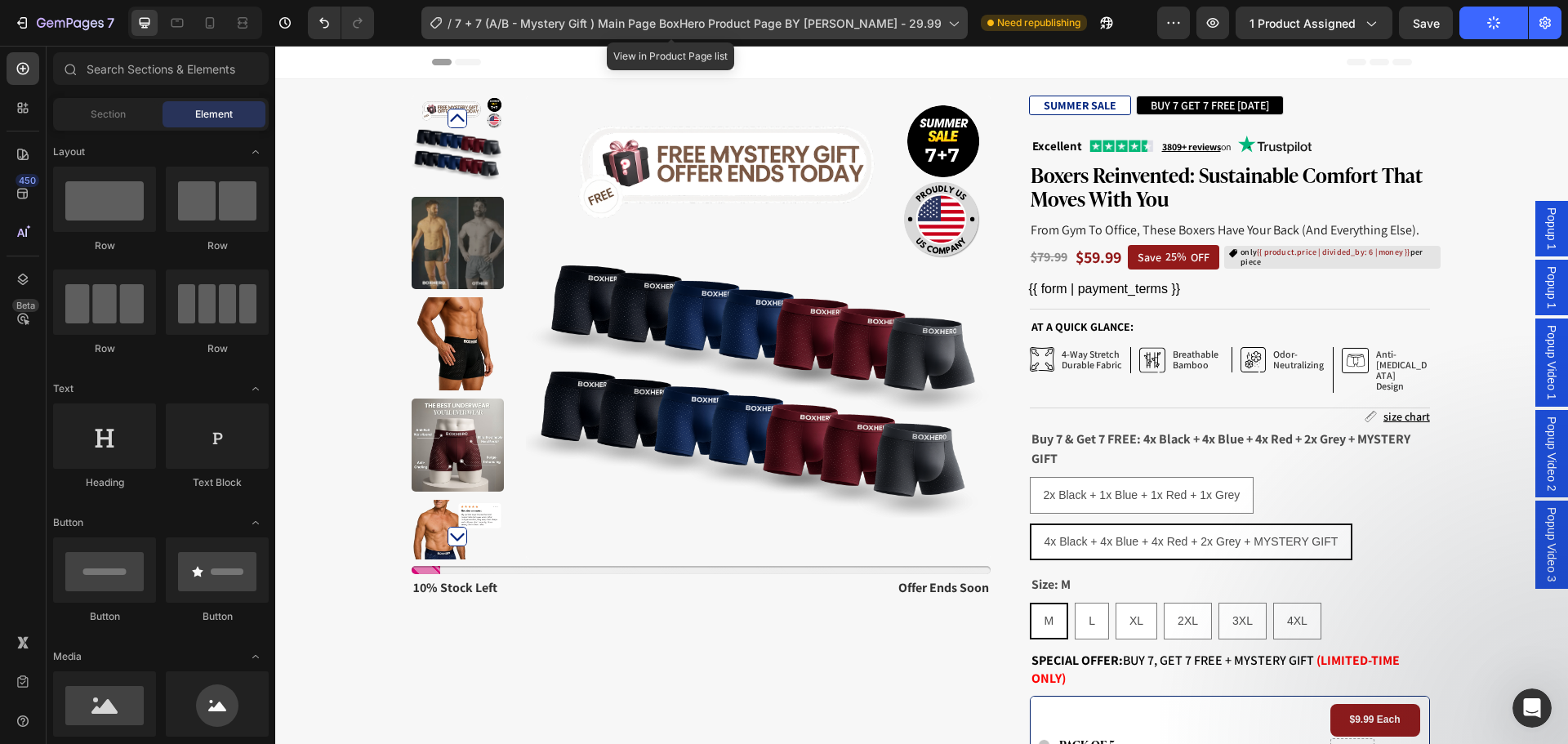
click at [787, 36] on div "/ 7 + 7 (A/B - Mystery Gift ) Main Page BoxHero Product Page BY MATTEO - 29.99" at bounding box center [695, 23] width 546 height 33
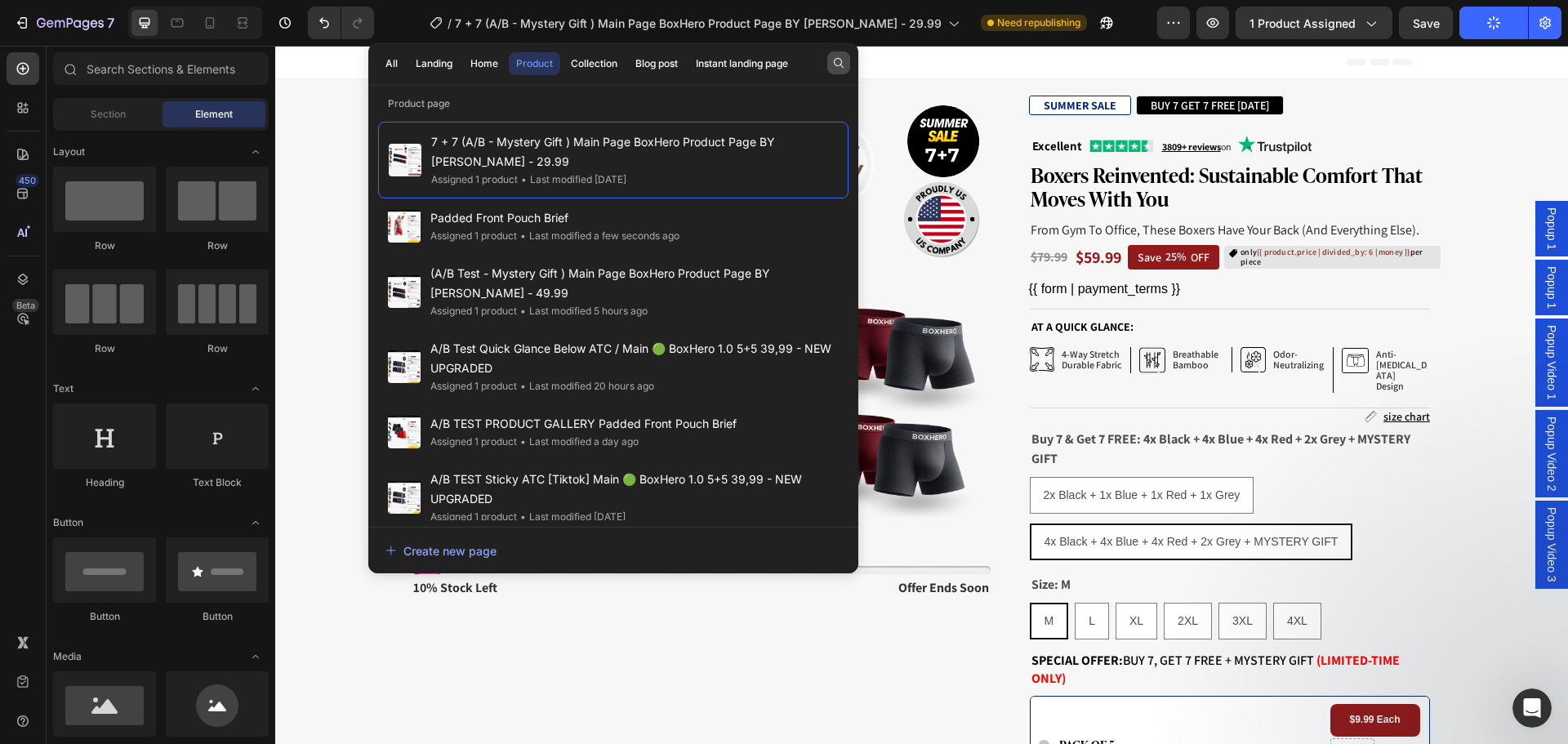
click at [832, 62] on icon "button" at bounding box center [839, 63] width 13 height 13
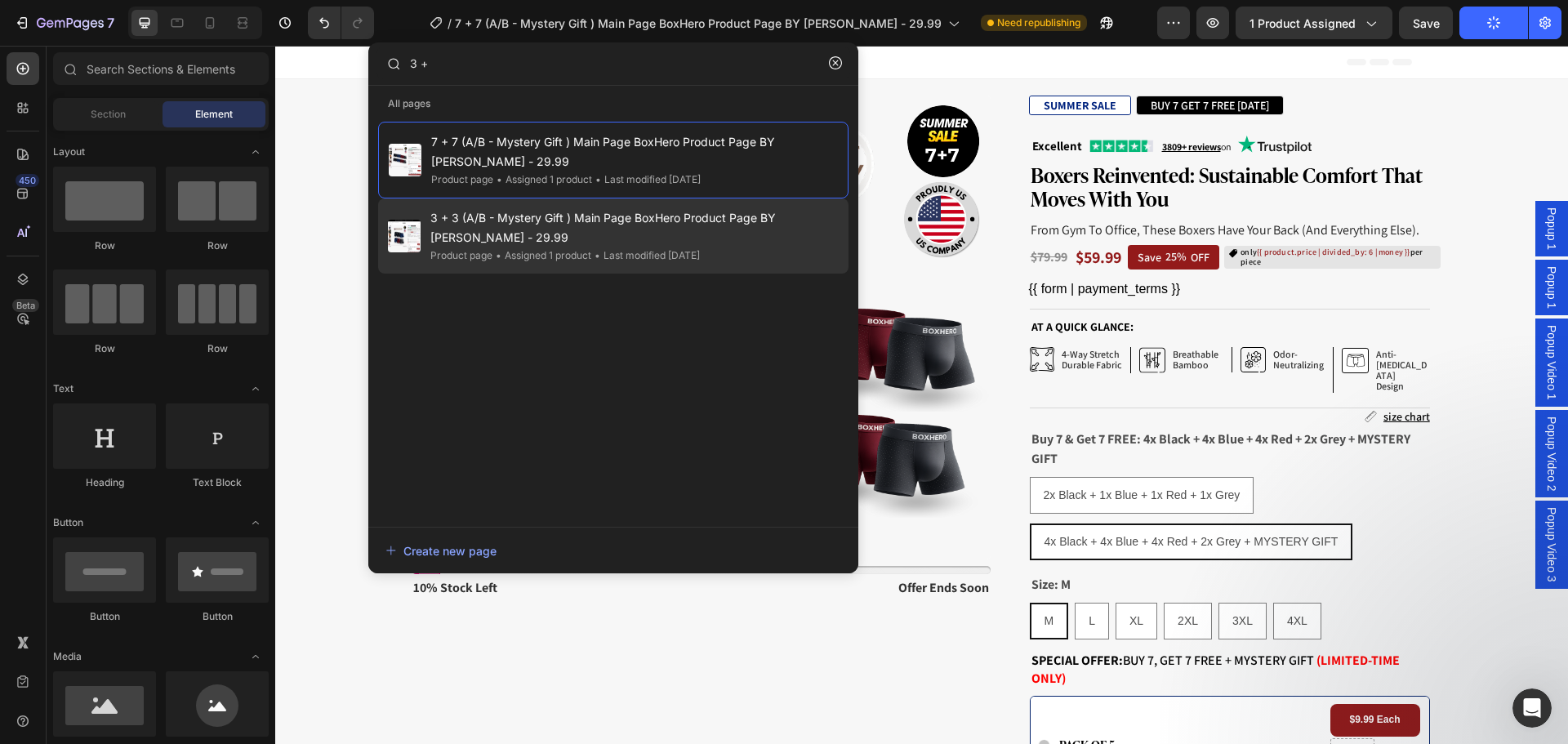
type input "3 +"
click at [682, 255] on div "• Last modified 4 days ago" at bounding box center [645, 256] width 109 height 16
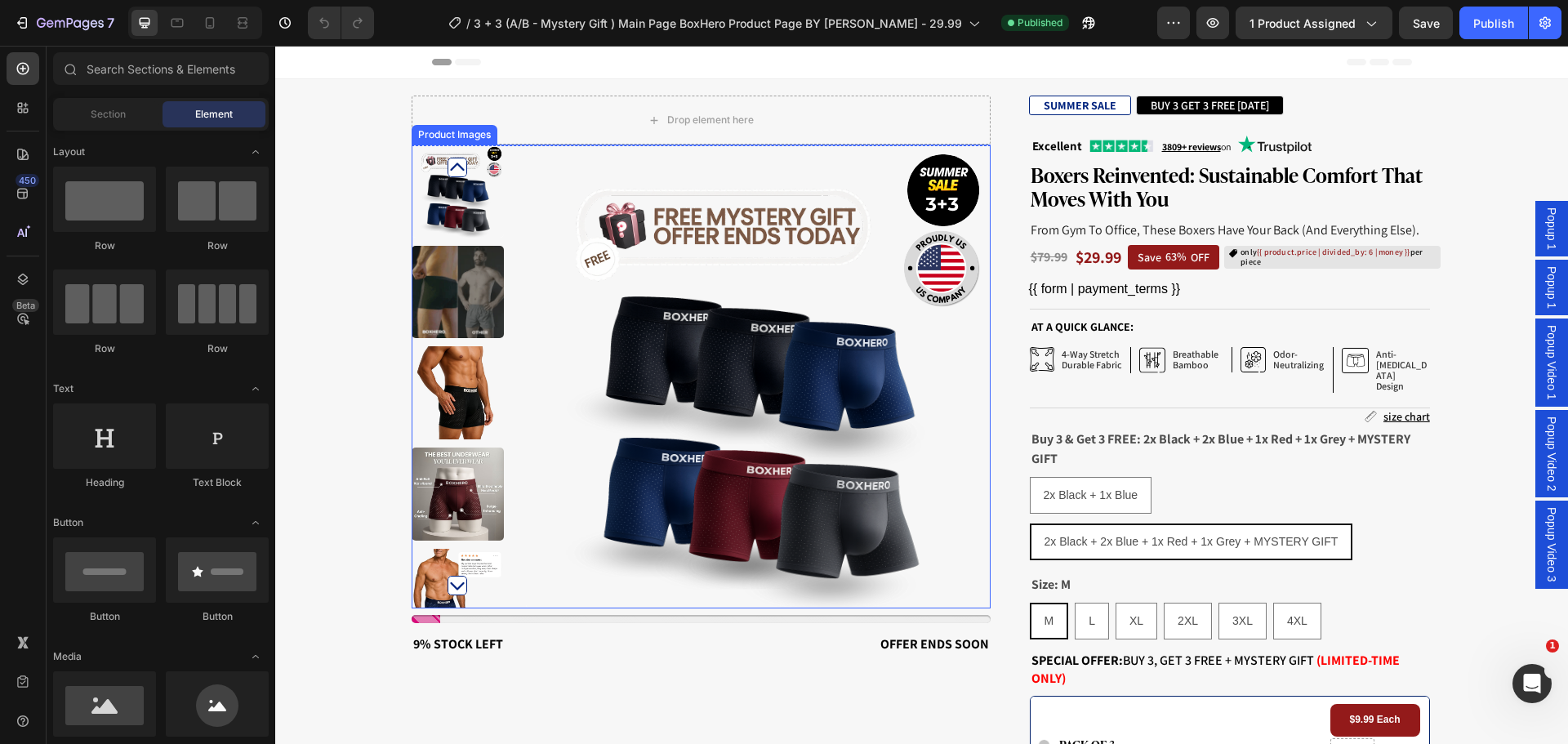
click at [691, 309] on img at bounding box center [758, 376] width 464 height 464
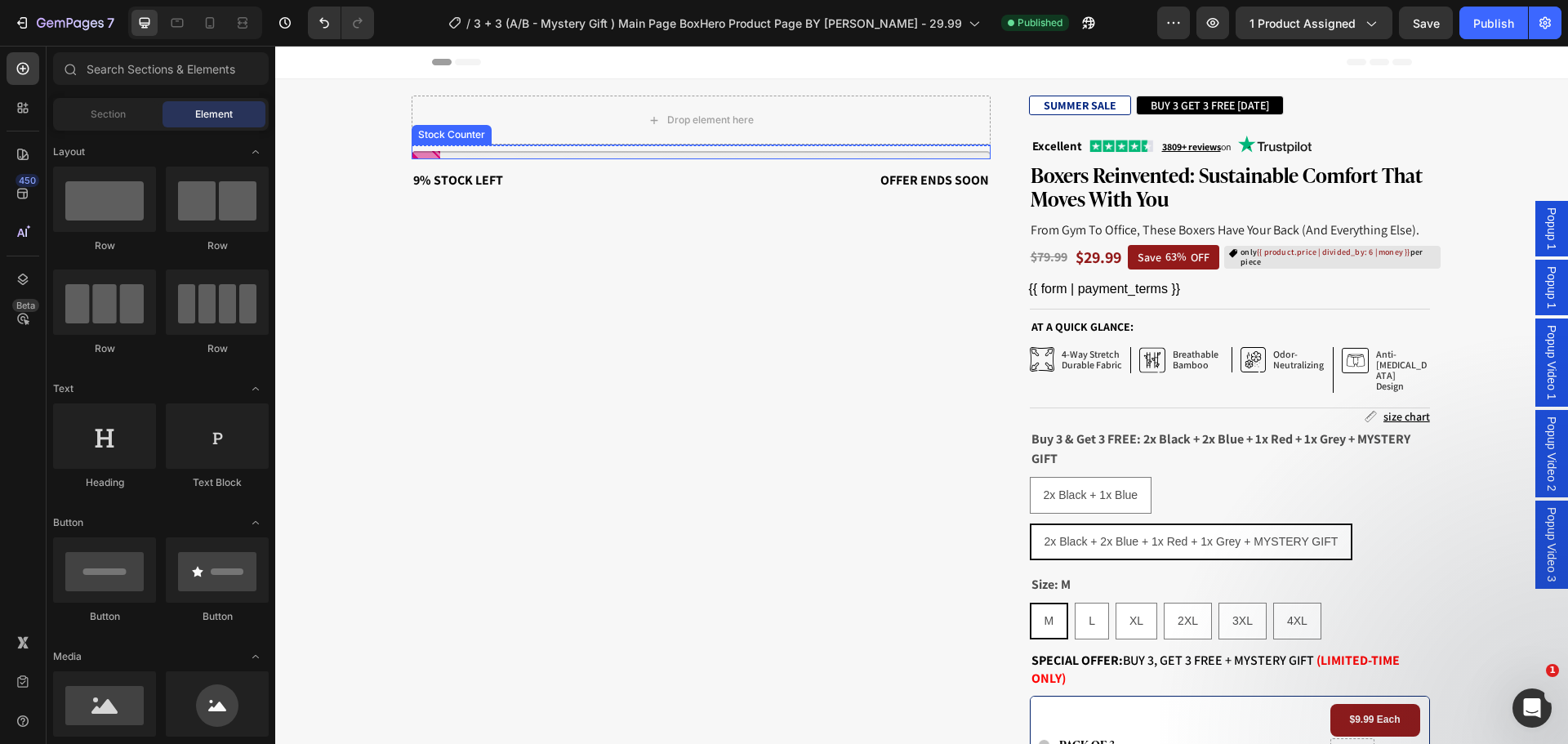
click at [697, 154] on div at bounding box center [701, 154] width 579 height 8
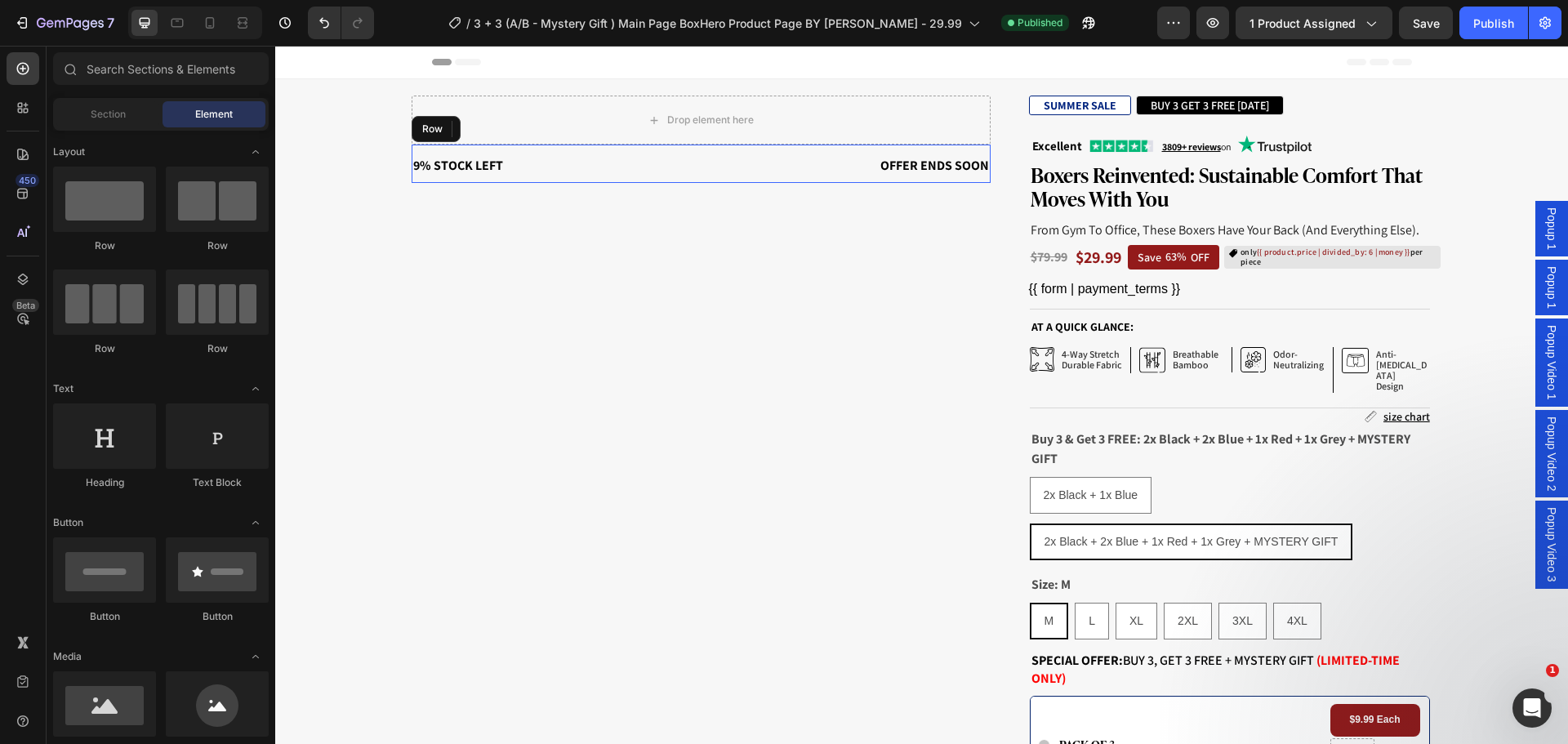
click at [695, 165] on div "9% Stock Left Text Block Offer ends soon Text Block Row" at bounding box center [701, 163] width 579 height 38
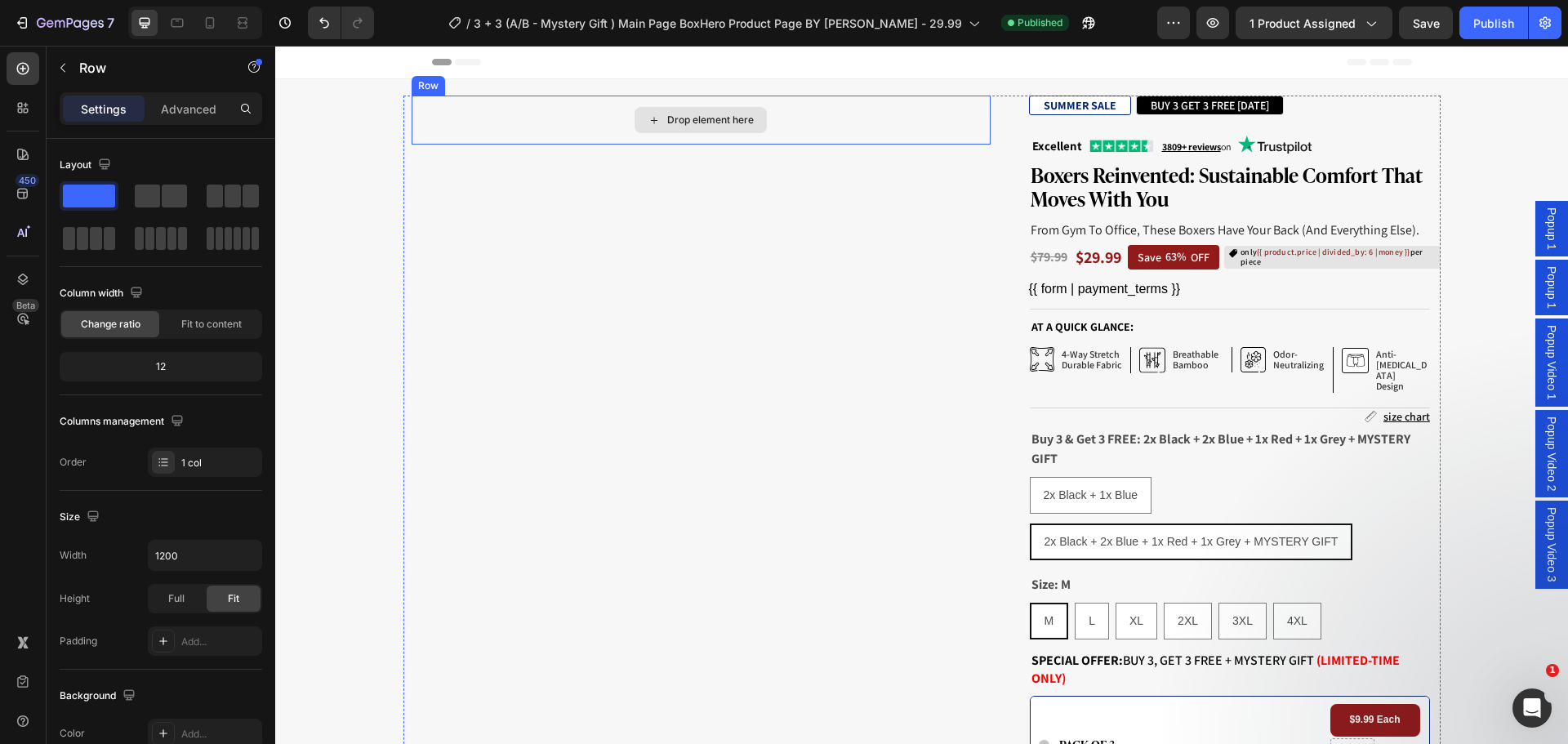
click at [565, 121] on div "Drop element here" at bounding box center [701, 121] width 579 height 49
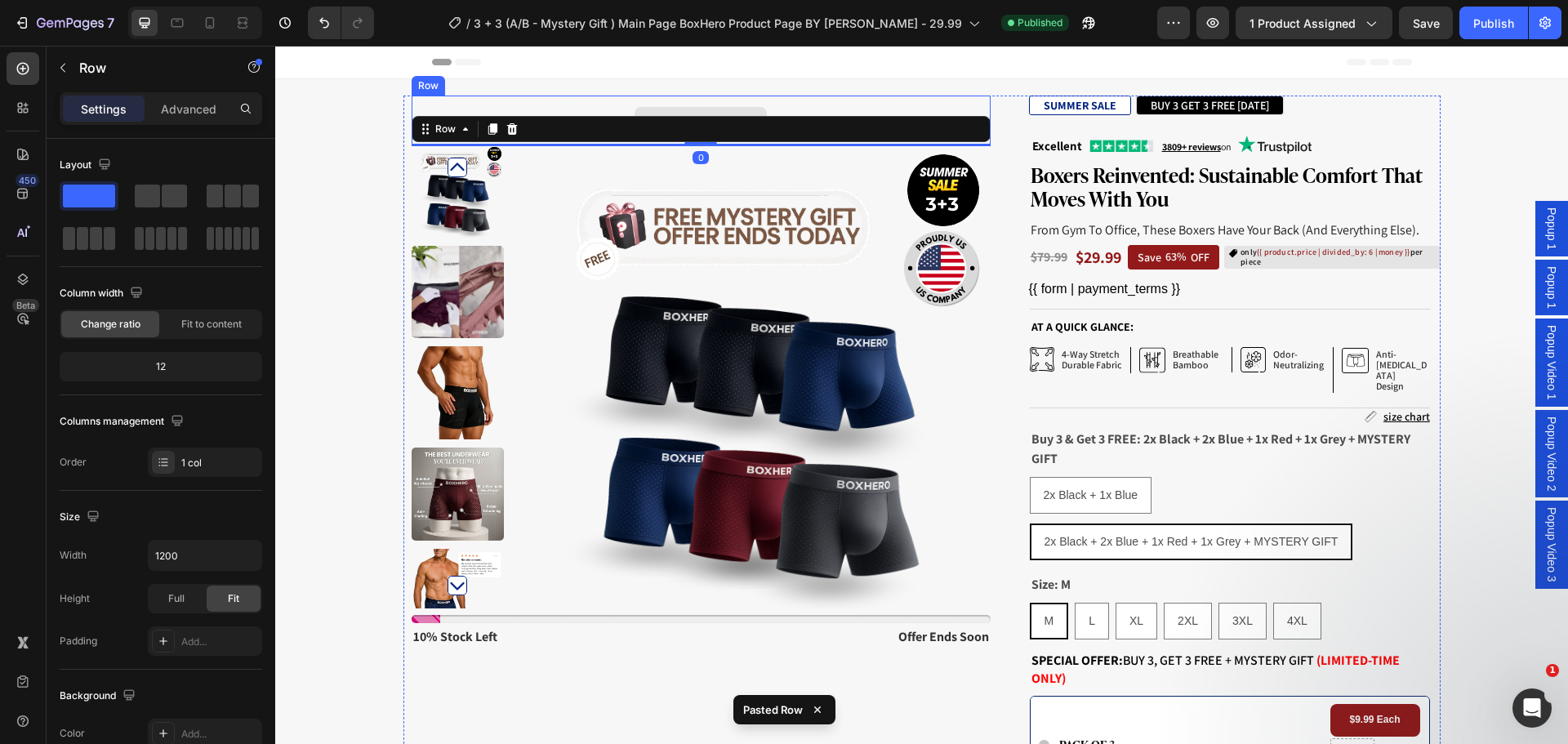
click at [591, 107] on div "Drop element here" at bounding box center [701, 121] width 579 height 49
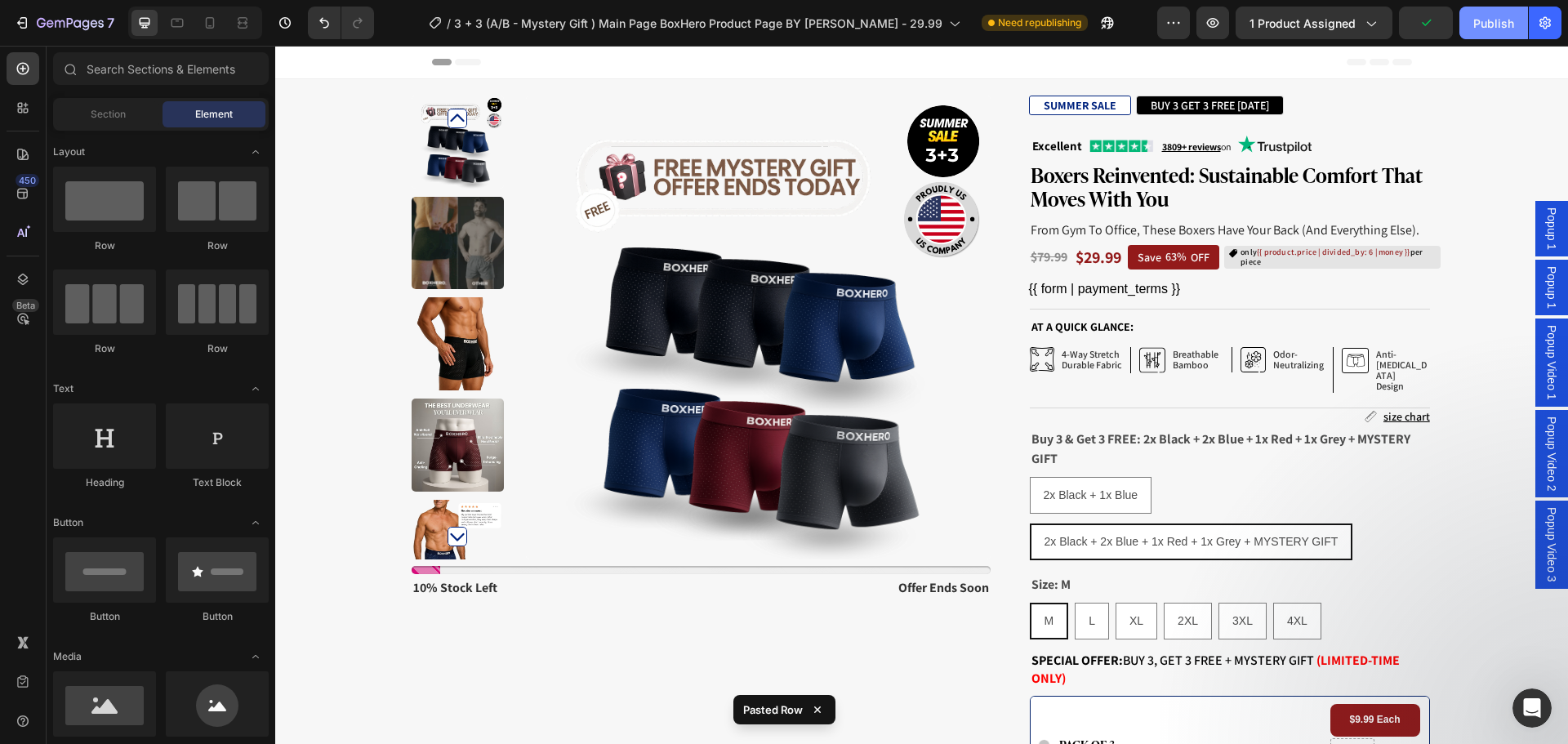
click at [1471, 28] on button "Publish" at bounding box center [1493, 23] width 68 height 33
